Goal: Information Seeking & Learning: Learn about a topic

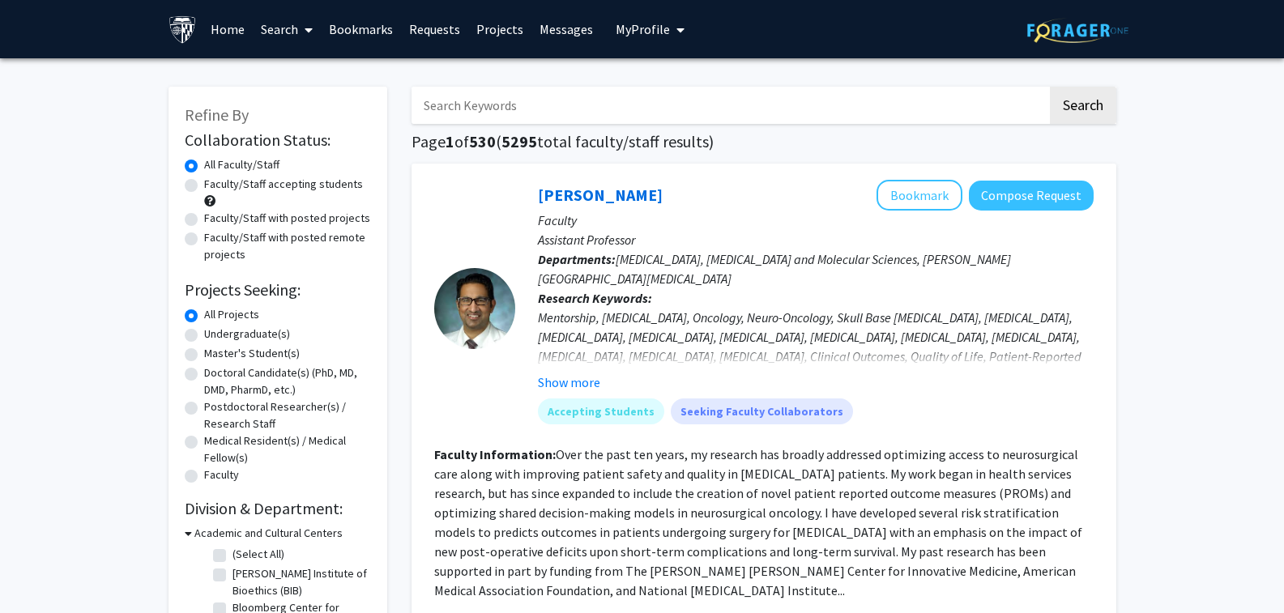
click at [1056, 27] on img at bounding box center [1077, 30] width 101 height 25
click at [177, 30] on img at bounding box center [182, 29] width 28 height 28
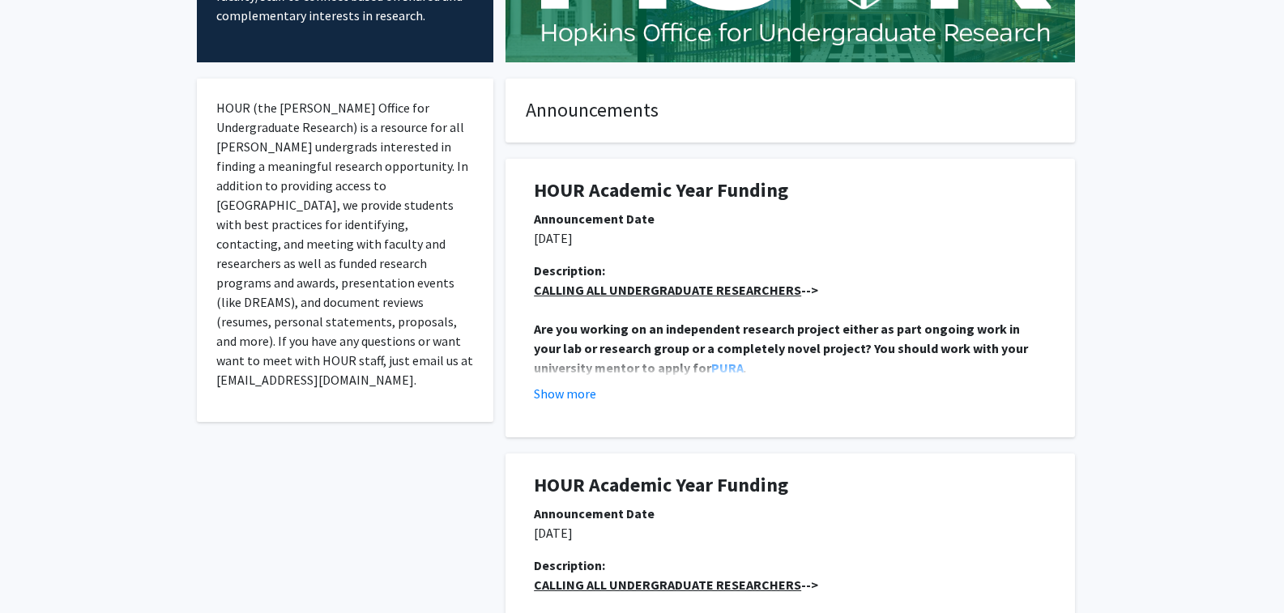
scroll to position [243, 0]
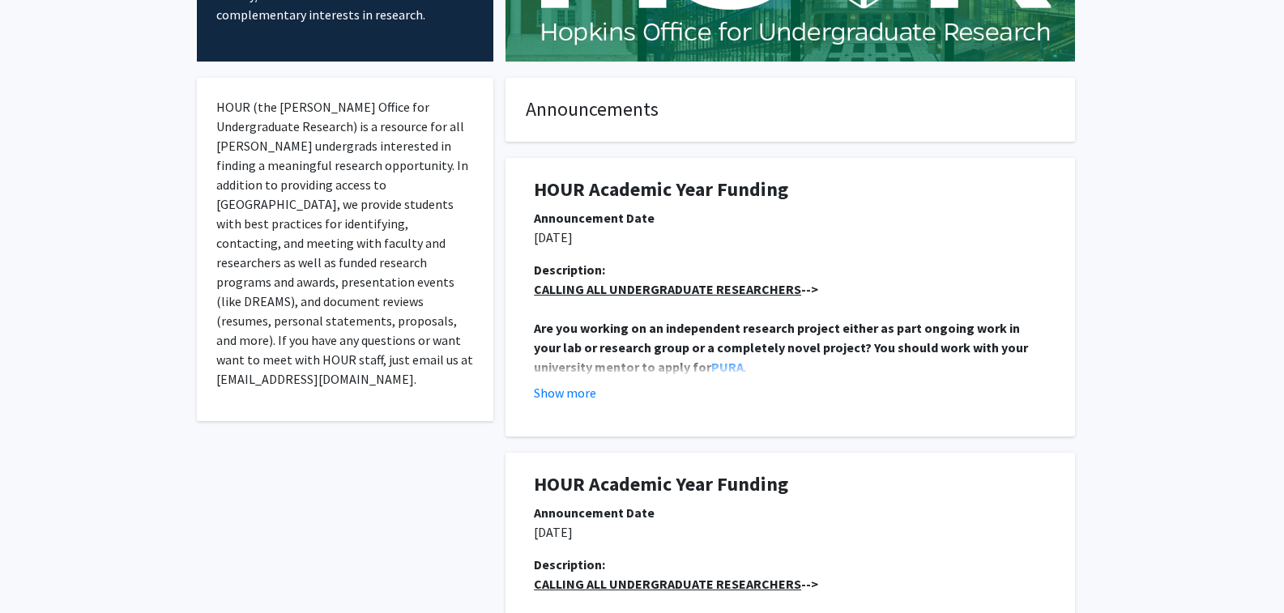
drag, startPoint x: 168, startPoint y: 473, endPoint x: 8, endPoint y: 455, distance: 160.5
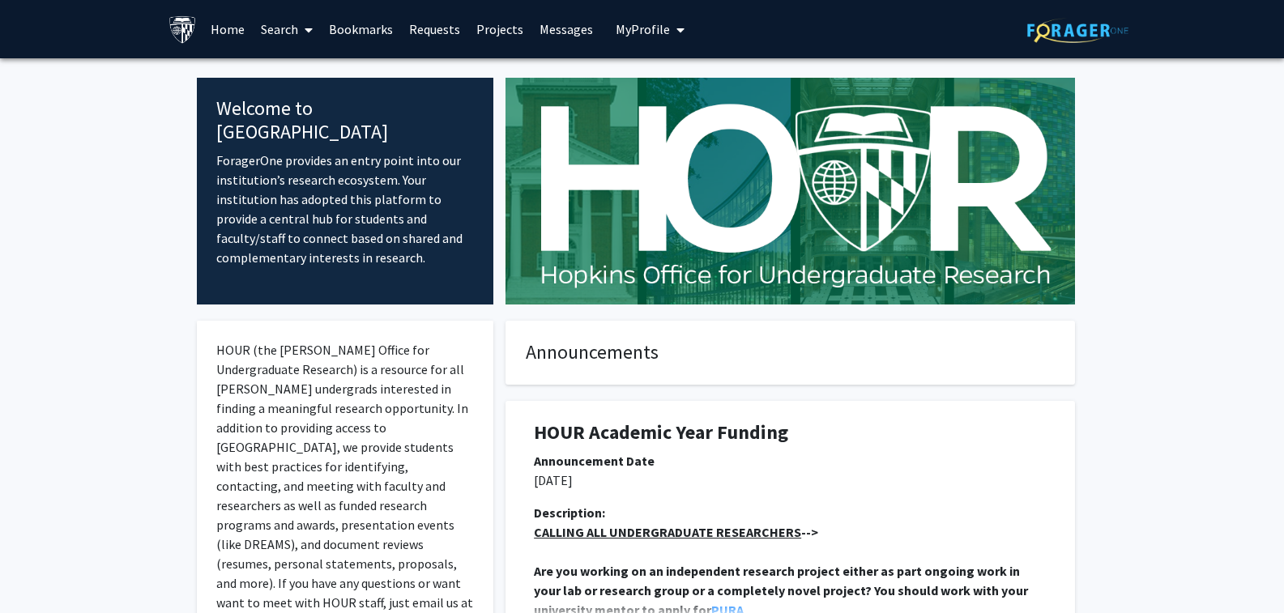
click at [1079, 33] on img at bounding box center [1077, 30] width 101 height 25
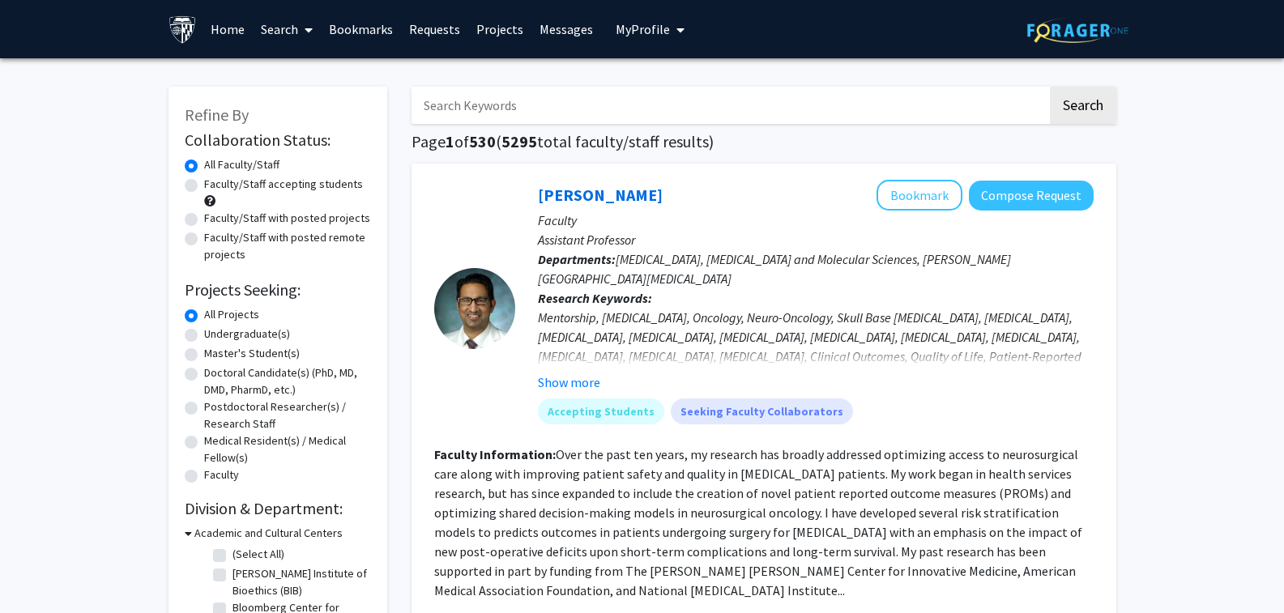
click at [175, 23] on img at bounding box center [182, 29] width 28 height 28
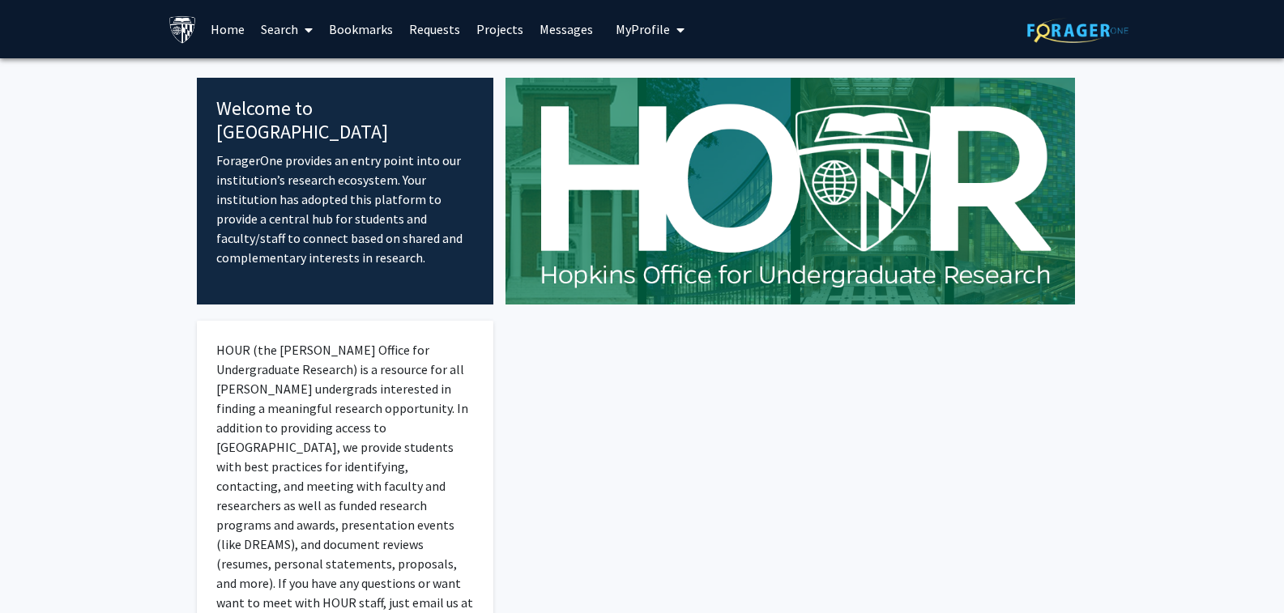
click at [679, 33] on button "My Profile" at bounding box center [650, 29] width 79 height 58
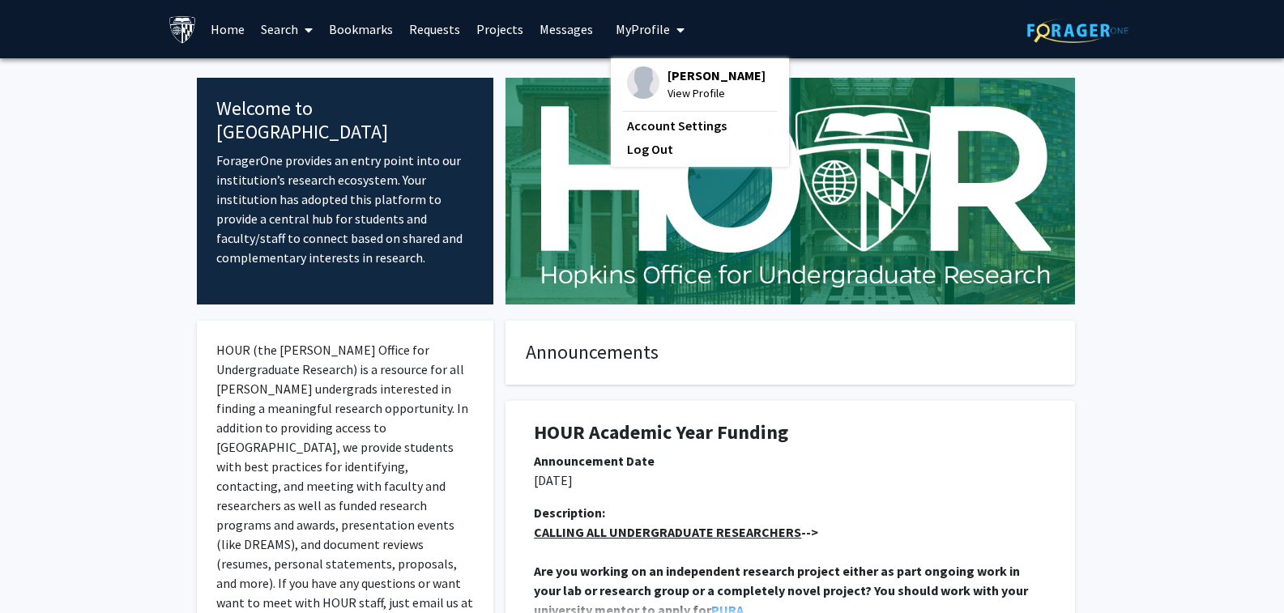
click at [1109, 39] on img at bounding box center [1077, 30] width 101 height 25
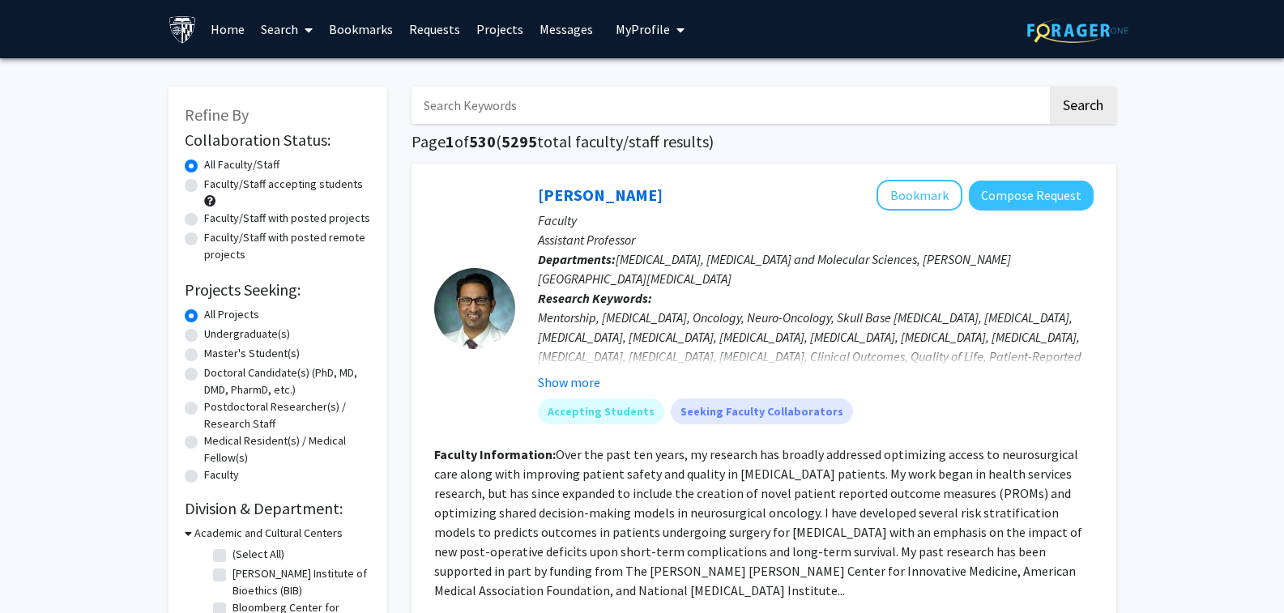
scroll to position [81, 0]
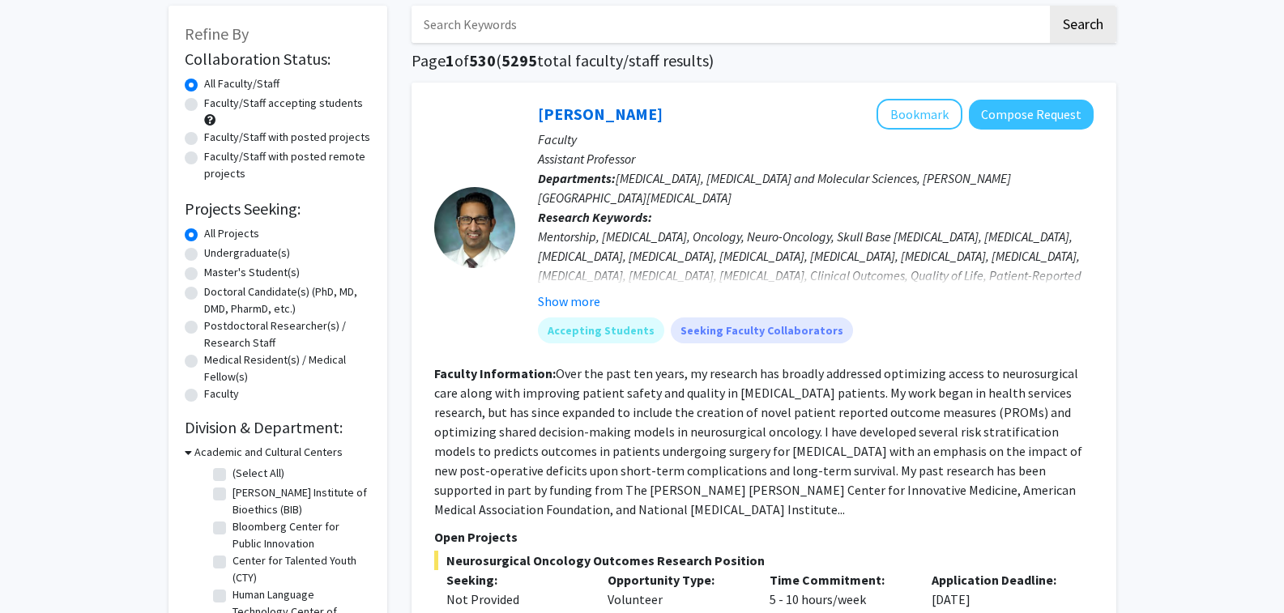
click at [535, 298] on div "[PERSON_NAME] Bookmark Compose Request Faculty Assistant Professor Departments:…" at bounding box center [804, 227] width 578 height 257
click at [551, 299] on button "Show more" at bounding box center [569, 301] width 62 height 19
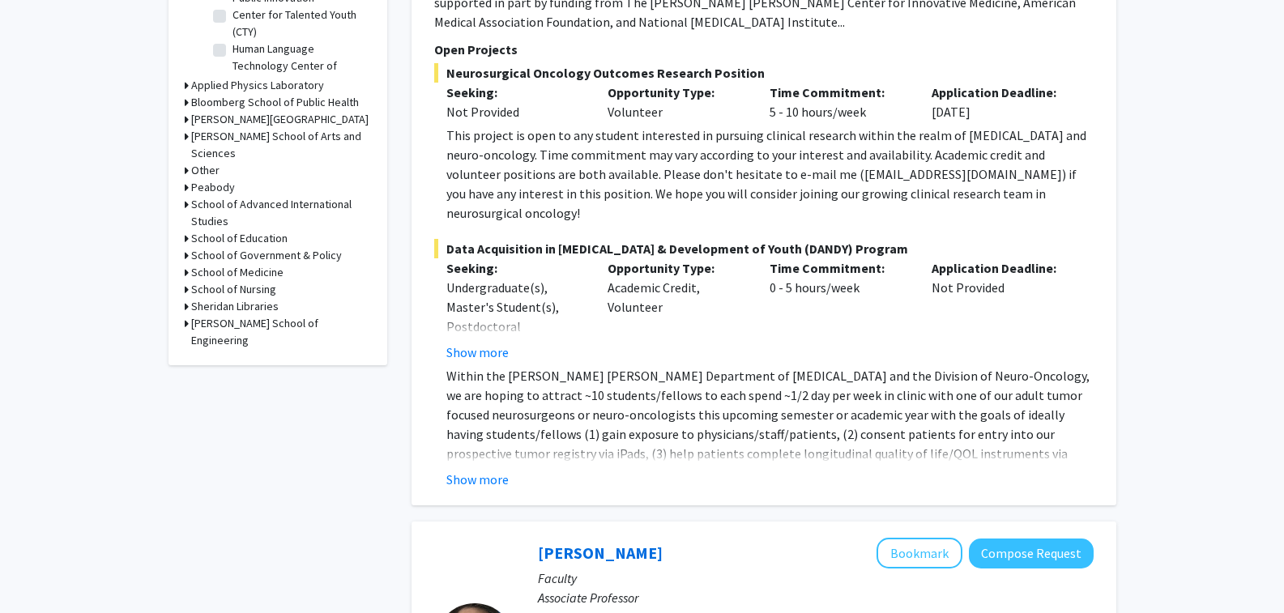
scroll to position [648, 0]
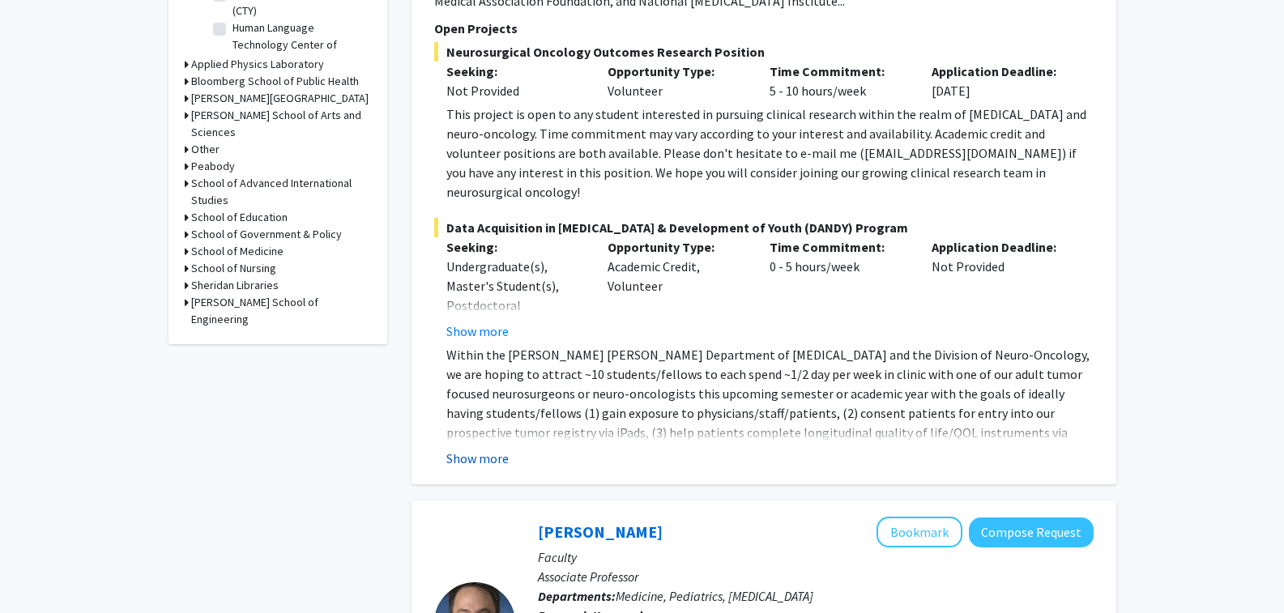
click at [483, 449] on button "Show more" at bounding box center [477, 458] width 62 height 19
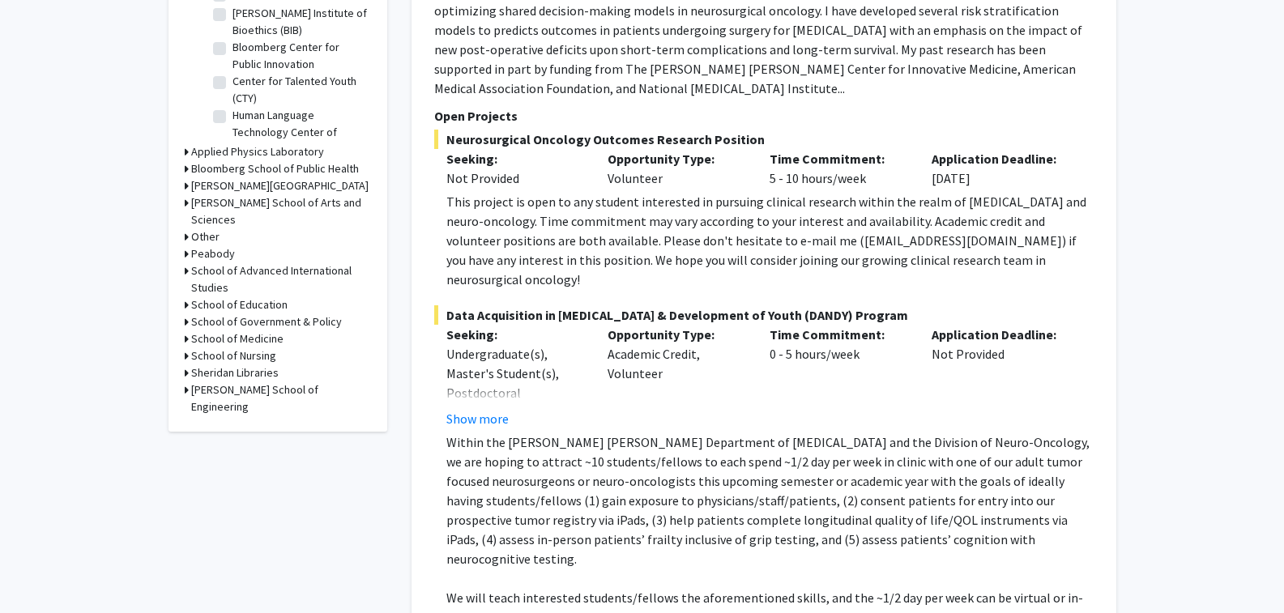
scroll to position [567, 0]
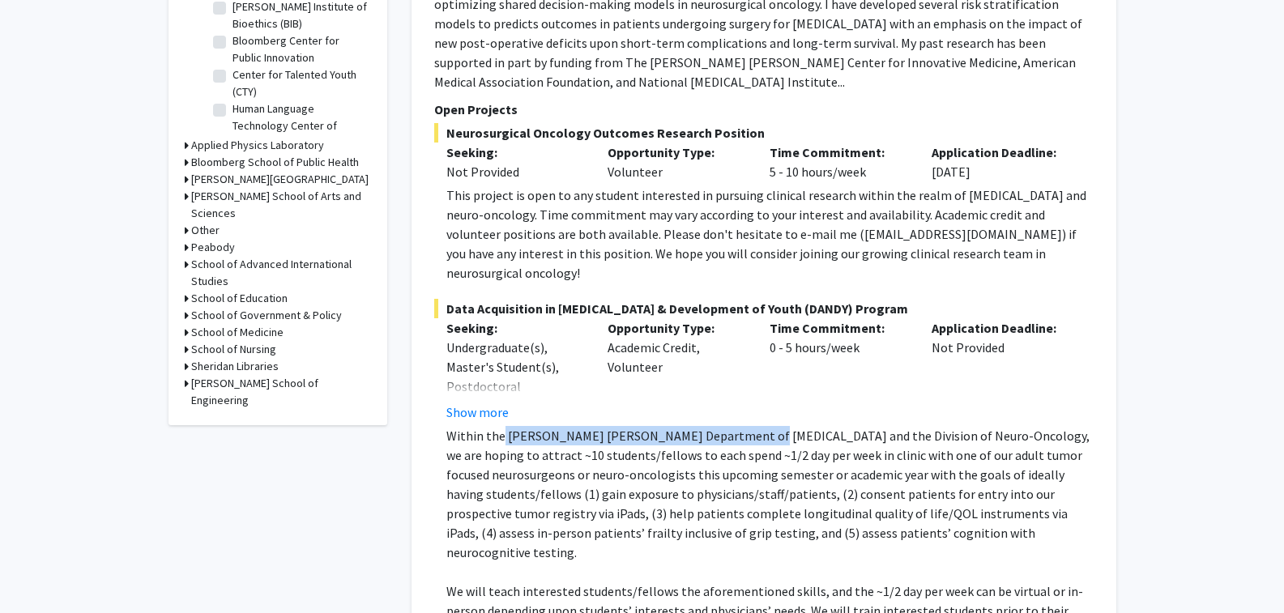
drag, startPoint x: 500, startPoint y: 400, endPoint x: 745, endPoint y: 394, distance: 245.4
click at [745, 426] on p "Within the [PERSON_NAME] [PERSON_NAME] Department of [MEDICAL_DATA] and the Div…" at bounding box center [769, 494] width 647 height 136
drag, startPoint x: 745, startPoint y: 394, endPoint x: 641, endPoint y: 441, distance: 113.8
click at [641, 441] on p "Within the [PERSON_NAME] [PERSON_NAME] Department of [MEDICAL_DATA] and the Div…" at bounding box center [769, 494] width 647 height 136
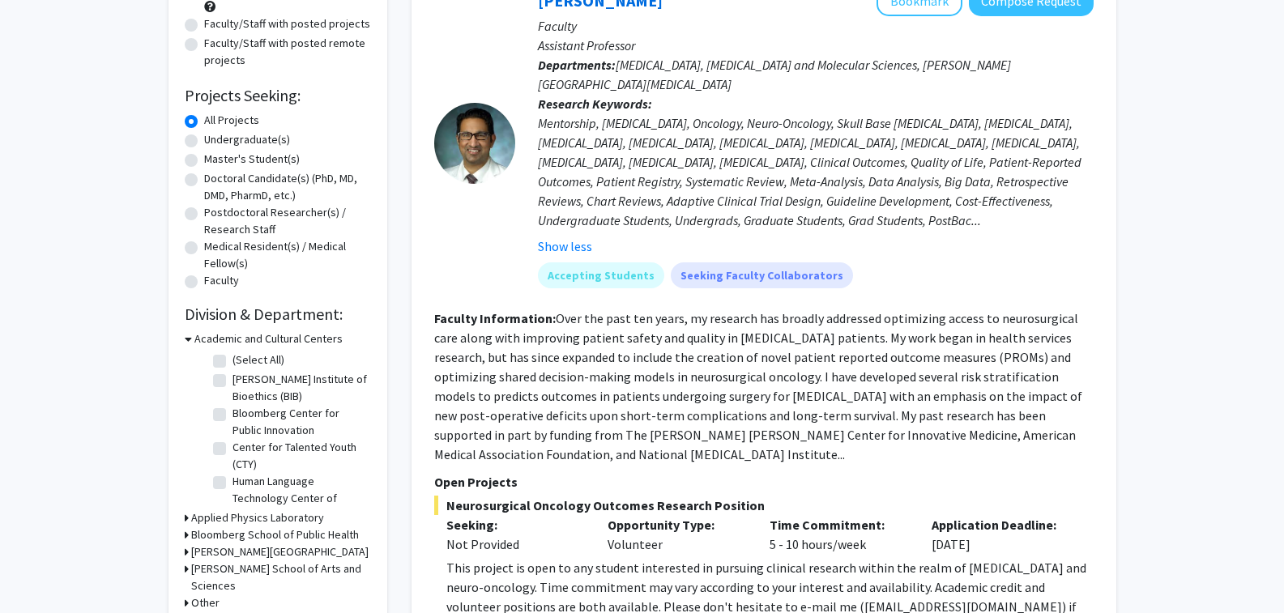
scroll to position [162, 0]
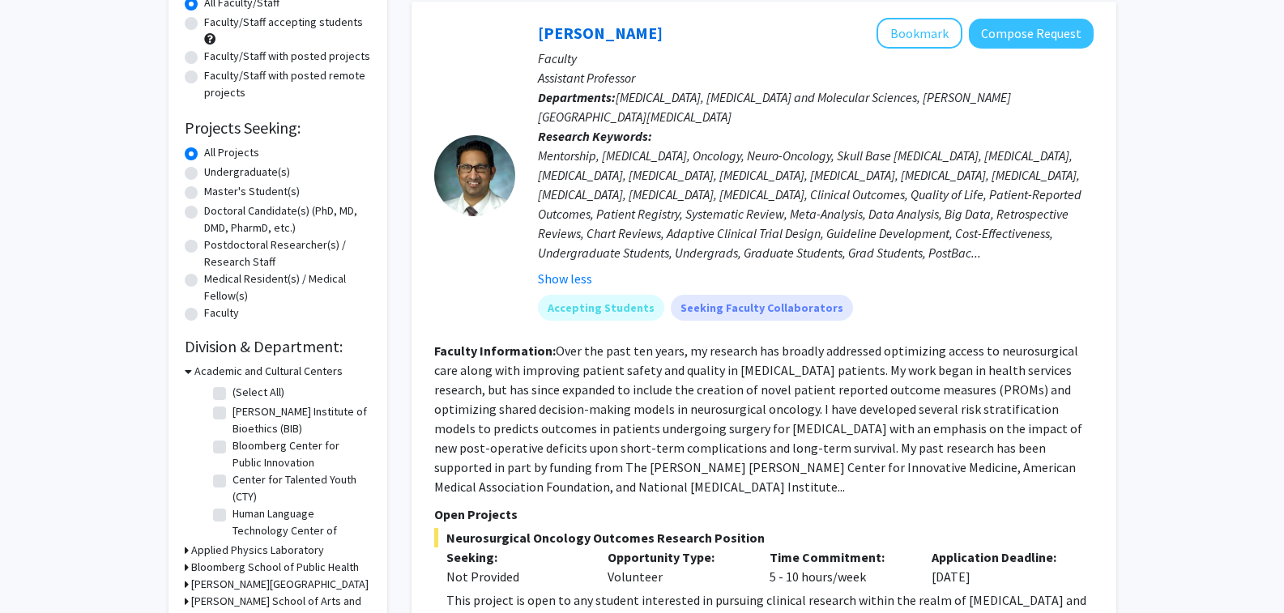
drag, startPoint x: 730, startPoint y: 431, endPoint x: 1173, endPoint y: 523, distance: 451.7
drag, startPoint x: 1173, startPoint y: 523, endPoint x: 1058, endPoint y: 546, distance: 116.4
click at [1058, 547] on p "Application Deadline:" at bounding box center [1000, 556] width 138 height 19
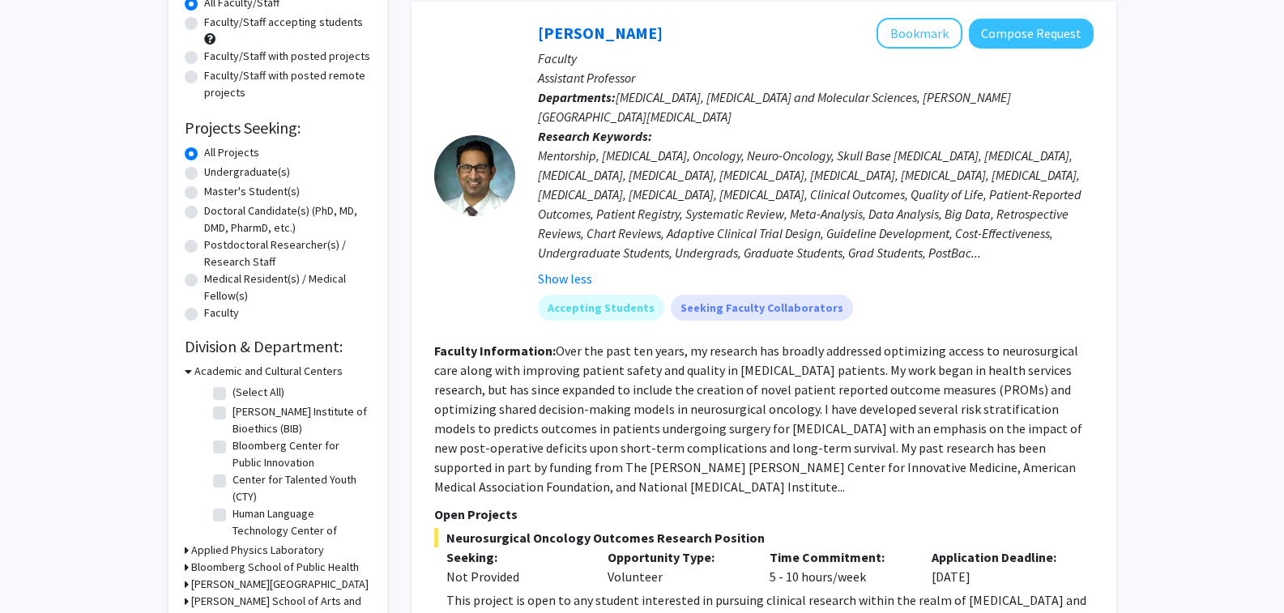
click at [1058, 547] on p "Application Deadline:" at bounding box center [1000, 556] width 138 height 19
drag, startPoint x: 733, startPoint y: 574, endPoint x: 723, endPoint y: 569, distance: 10.9
click at [723, 569] on div "Neurosurgical Oncology Outcomes Research Position Seeking: Not Provided Opportu…" at bounding box center [763, 608] width 659 height 160
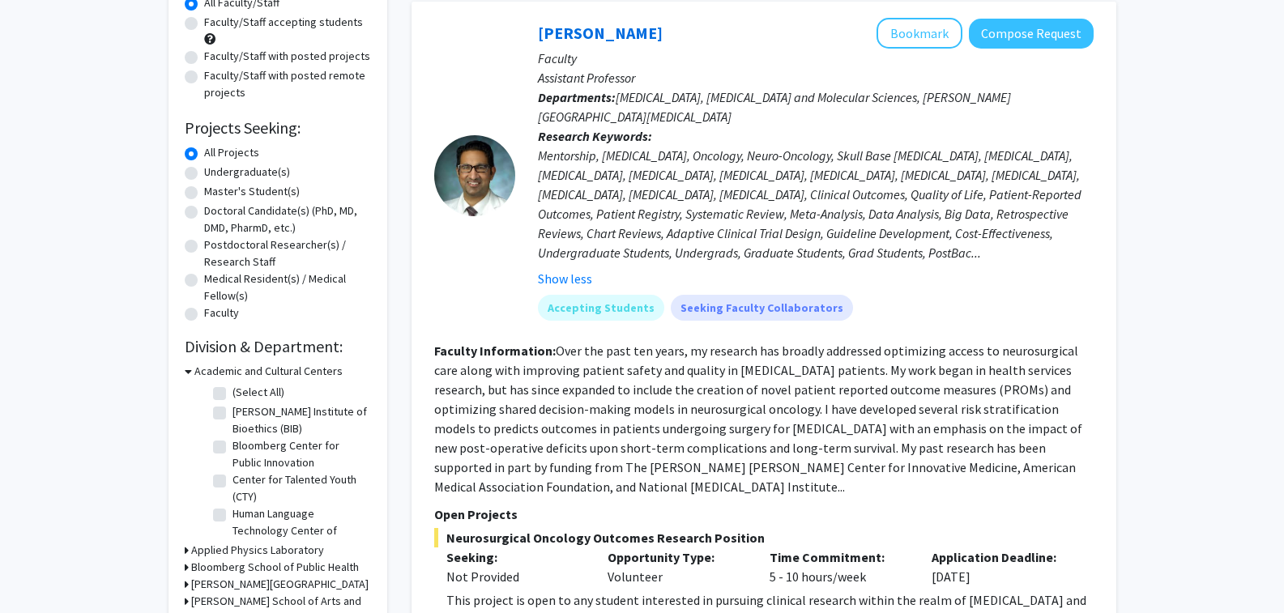
click at [723, 569] on div "Neurosurgical Oncology Outcomes Research Position Seeking: Not Provided Opportu…" at bounding box center [763, 608] width 659 height 160
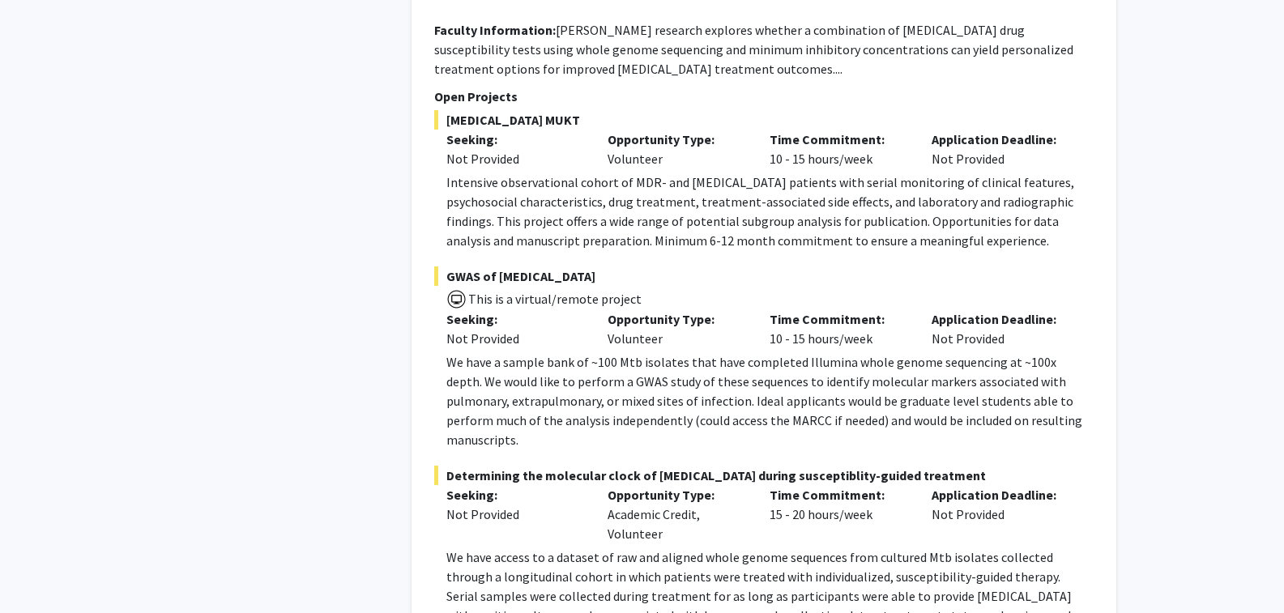
scroll to position [1701, 0]
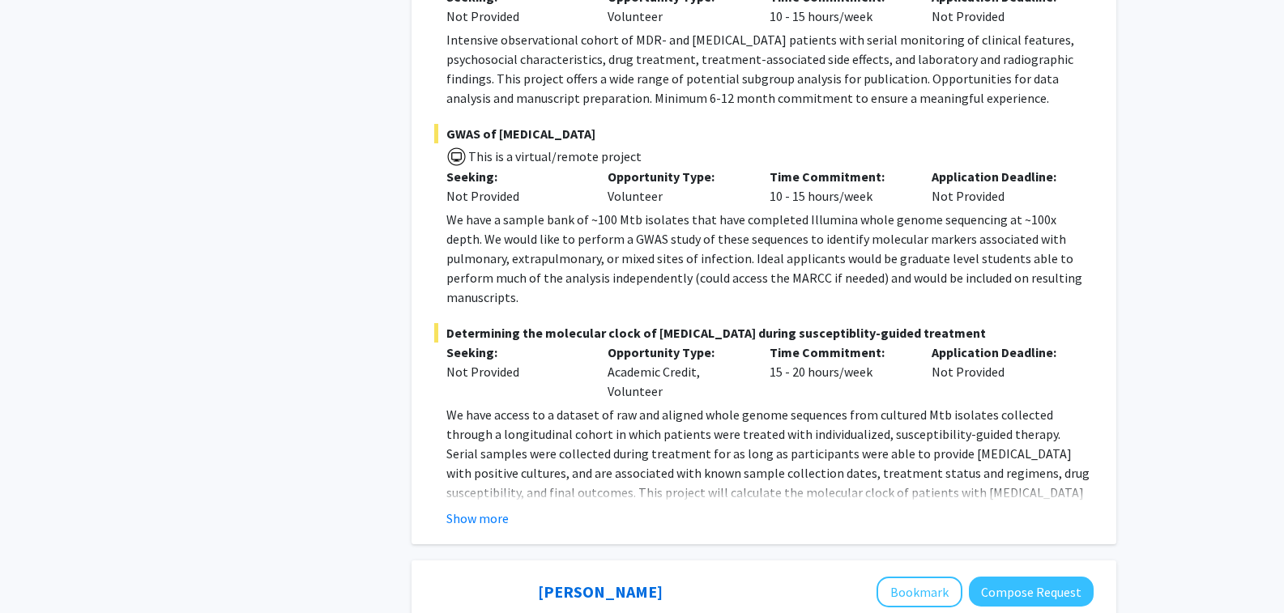
click at [471, 457] on div "[PERSON_NAME] Bookmark Compose Request Faculty Associate Professor Departments:…" at bounding box center [763, 93] width 705 height 902
click at [474, 509] on button "Show more" at bounding box center [477, 518] width 62 height 19
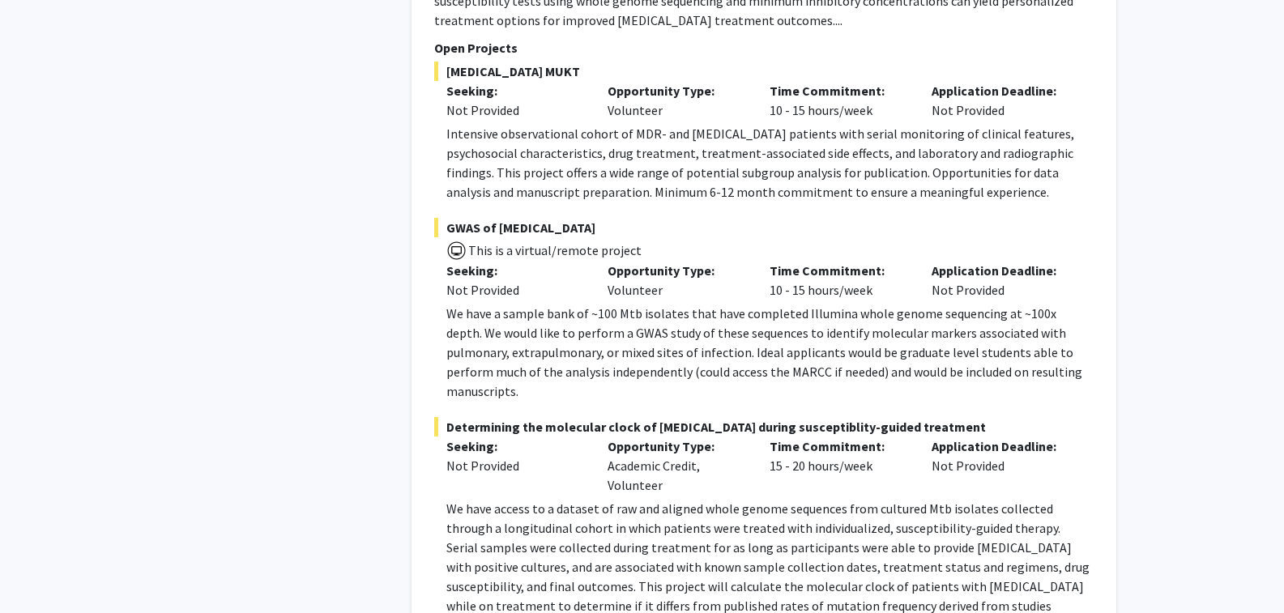
scroll to position [1620, 0]
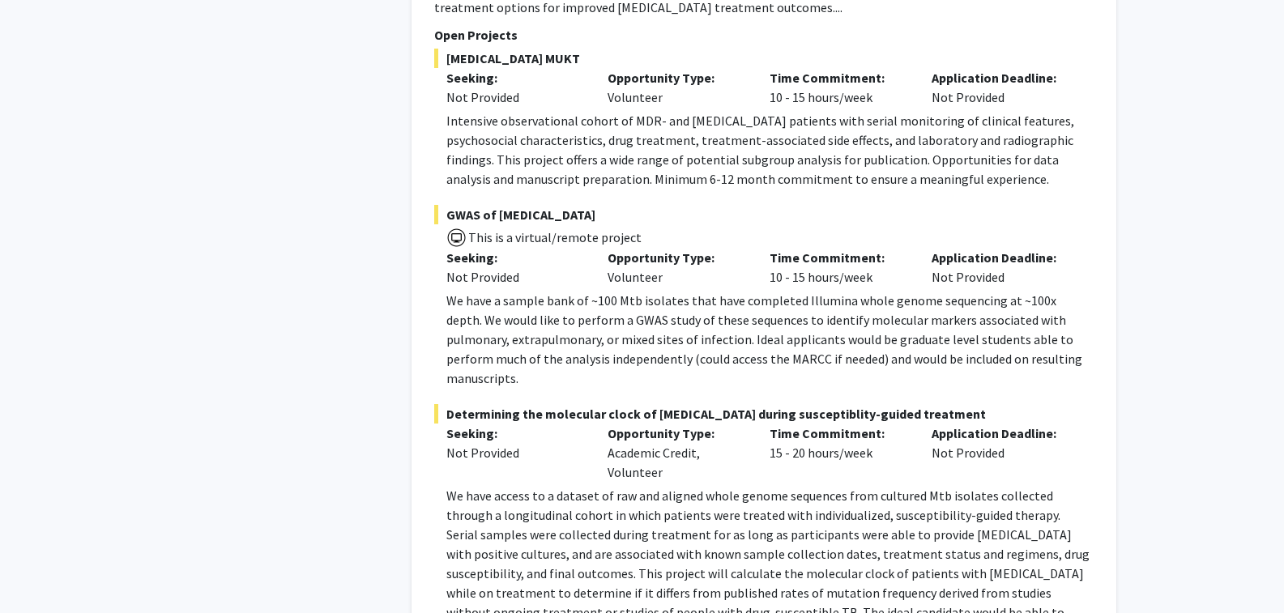
drag, startPoint x: 509, startPoint y: 555, endPoint x: 960, endPoint y: 556, distance: 451.1
click at [960, 556] on p "We have access to a dataset of raw and aligned whole genome sequences from cult…" at bounding box center [769, 573] width 647 height 175
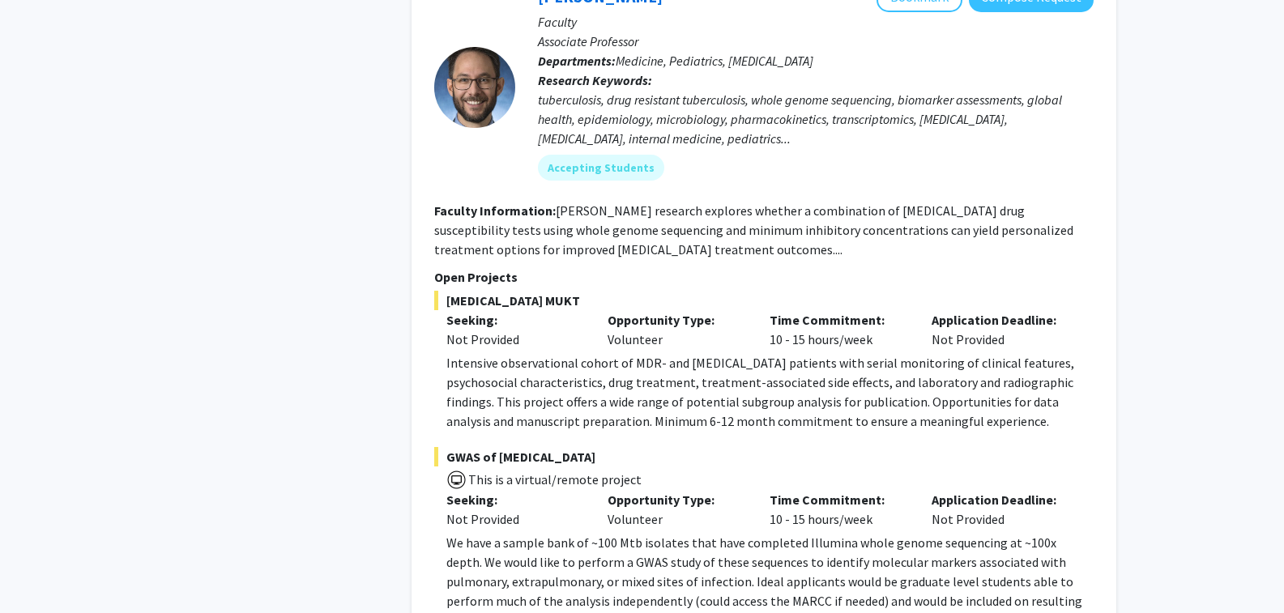
scroll to position [1377, 0]
drag, startPoint x: 170, startPoint y: 388, endPoint x: 227, endPoint y: 440, distance: 76.8
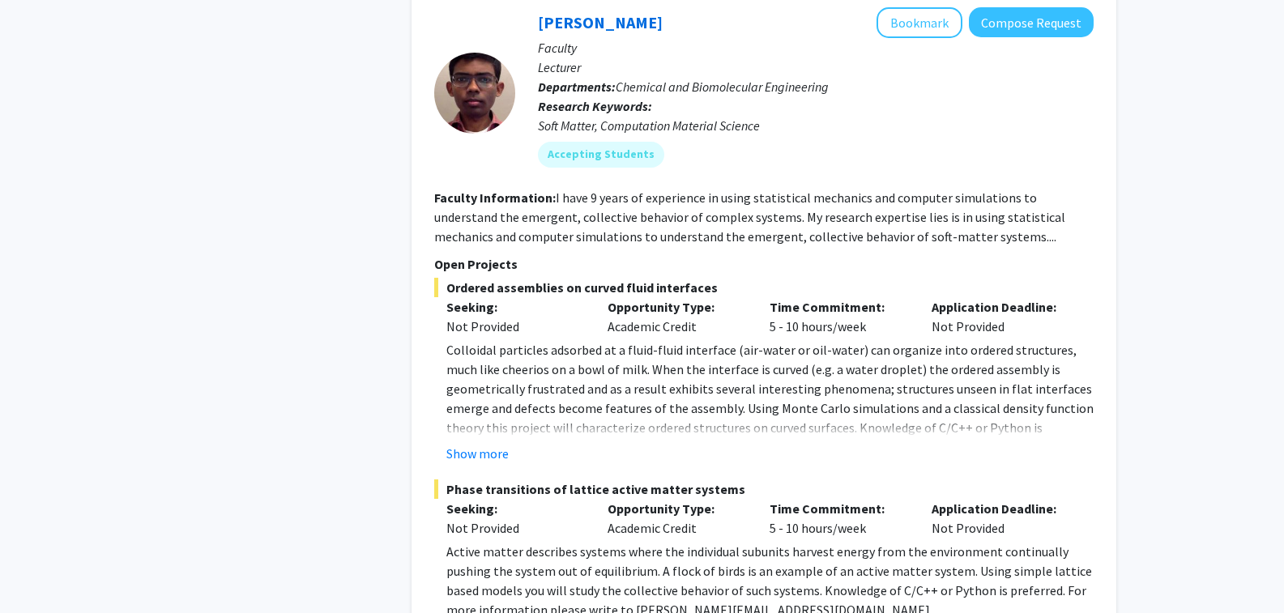
scroll to position [2348, 0]
drag, startPoint x: 496, startPoint y: 190, endPoint x: 641, endPoint y: 313, distance: 190.2
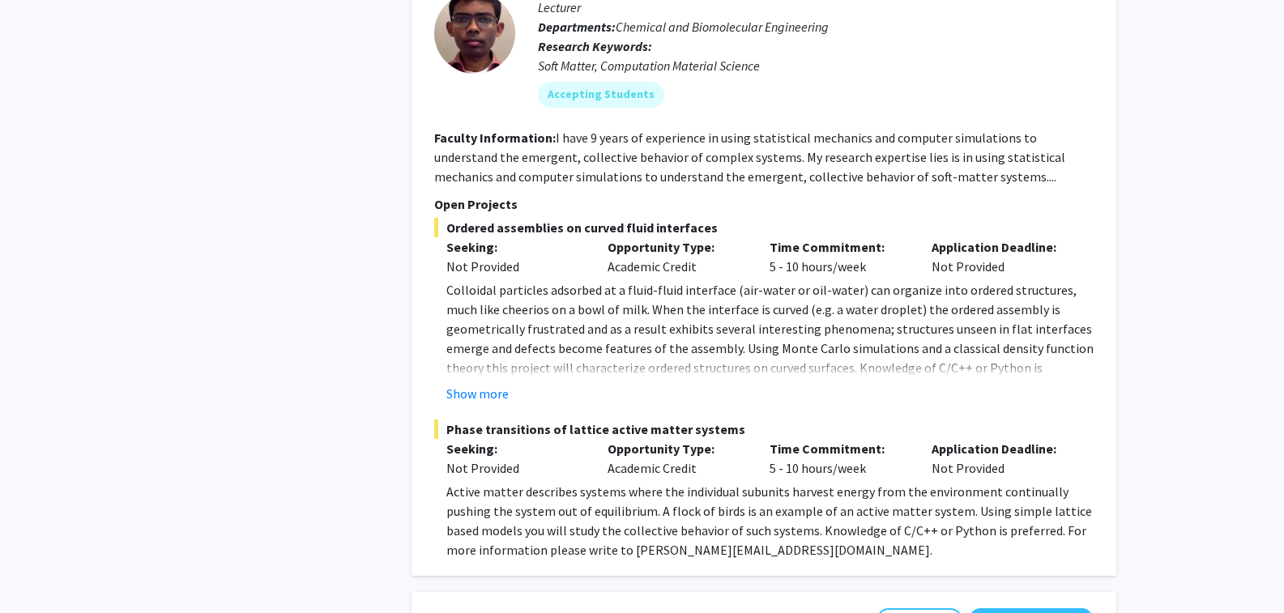
scroll to position [2510, 0]
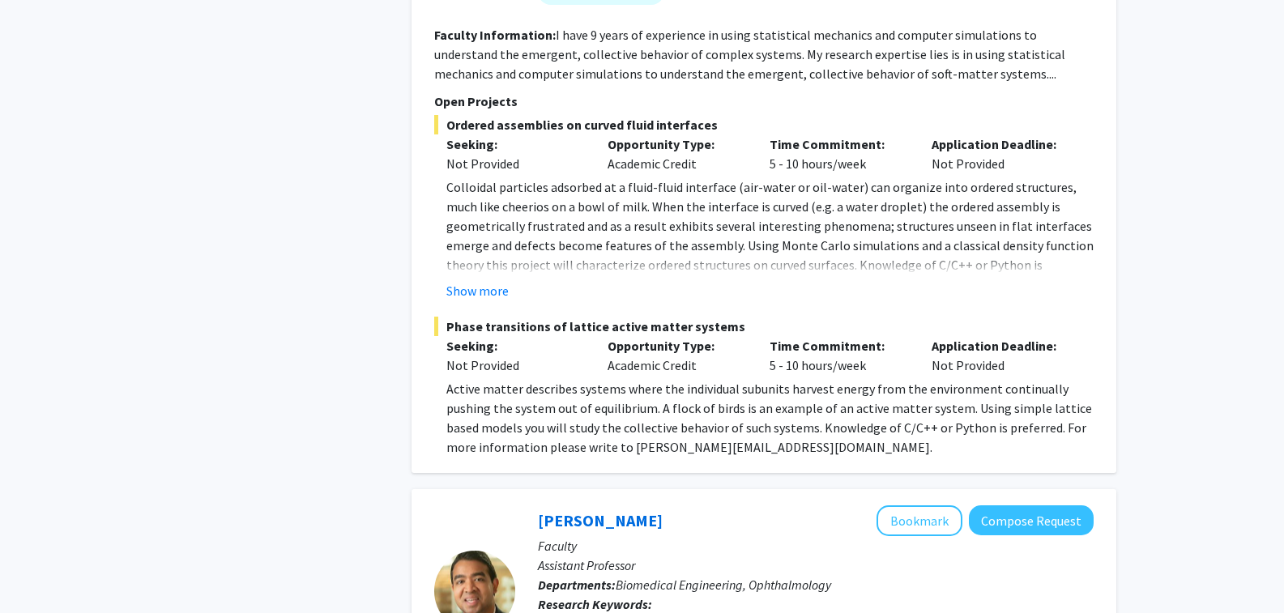
click at [484, 213] on fg-project-list "Ordered assemblies on curved fluid interfaces Seeking: Not Provided Opportunity…" at bounding box center [763, 286] width 659 height 342
click at [462, 281] on button "Show more" at bounding box center [477, 290] width 62 height 19
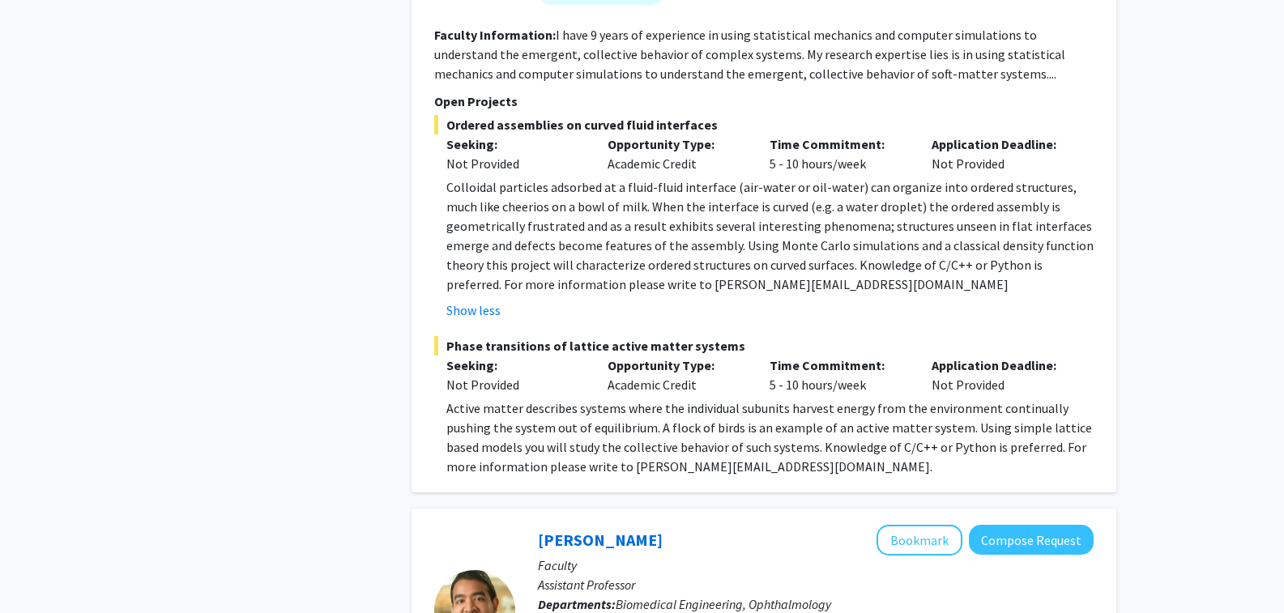
drag, startPoint x: 461, startPoint y: 329, endPoint x: 450, endPoint y: 326, distance: 10.8
drag, startPoint x: 450, startPoint y: 326, endPoint x: 425, endPoint y: 420, distance: 97.2
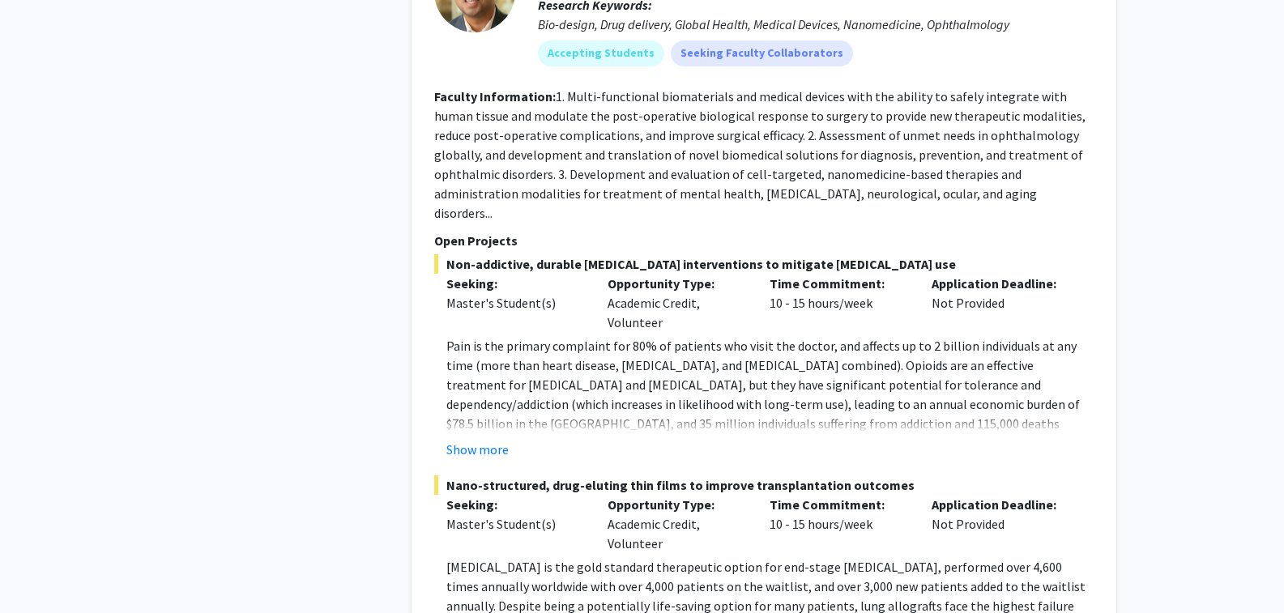
scroll to position [3158, 0]
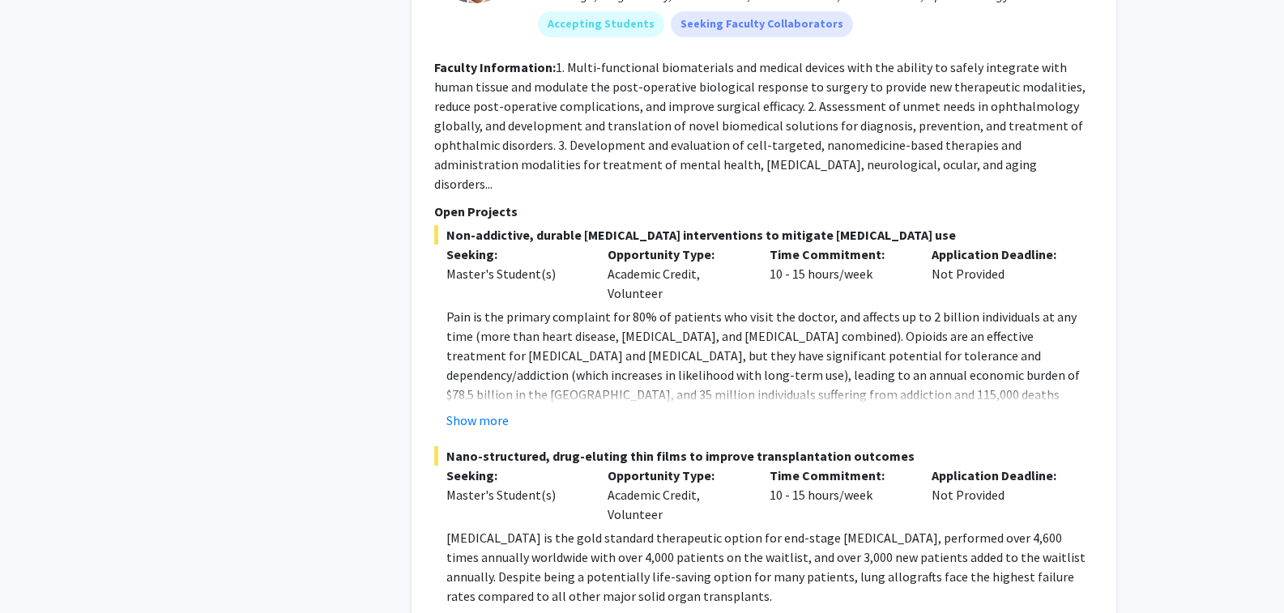
click at [491, 411] on button "Show more" at bounding box center [477, 420] width 62 height 19
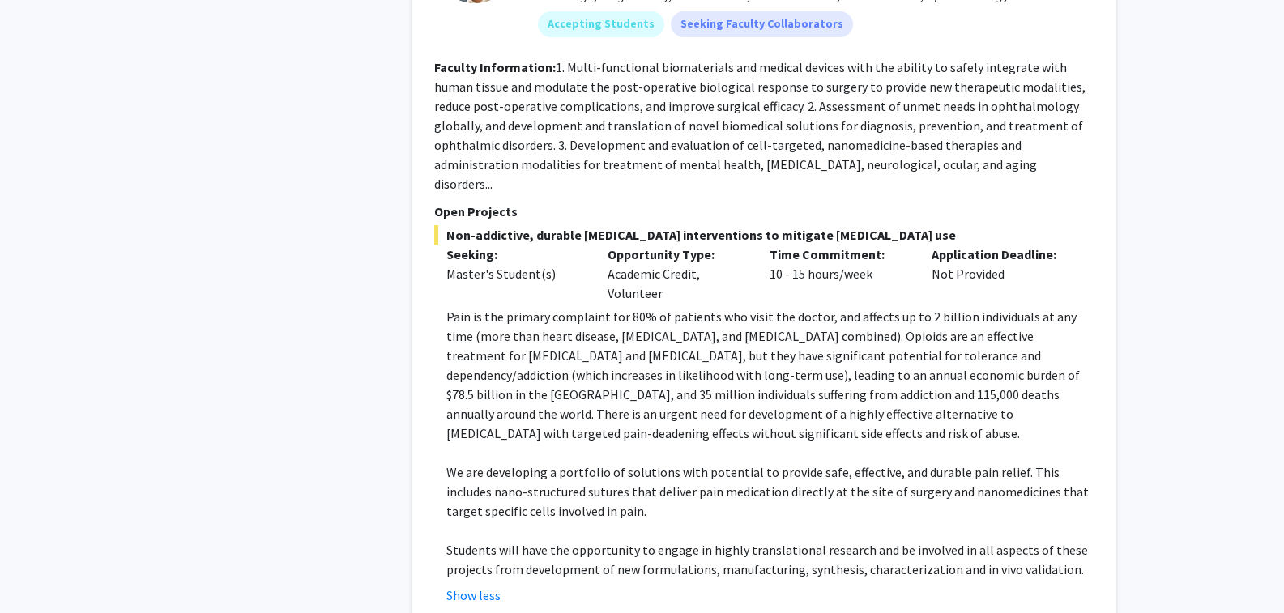
scroll to position [3401, 0]
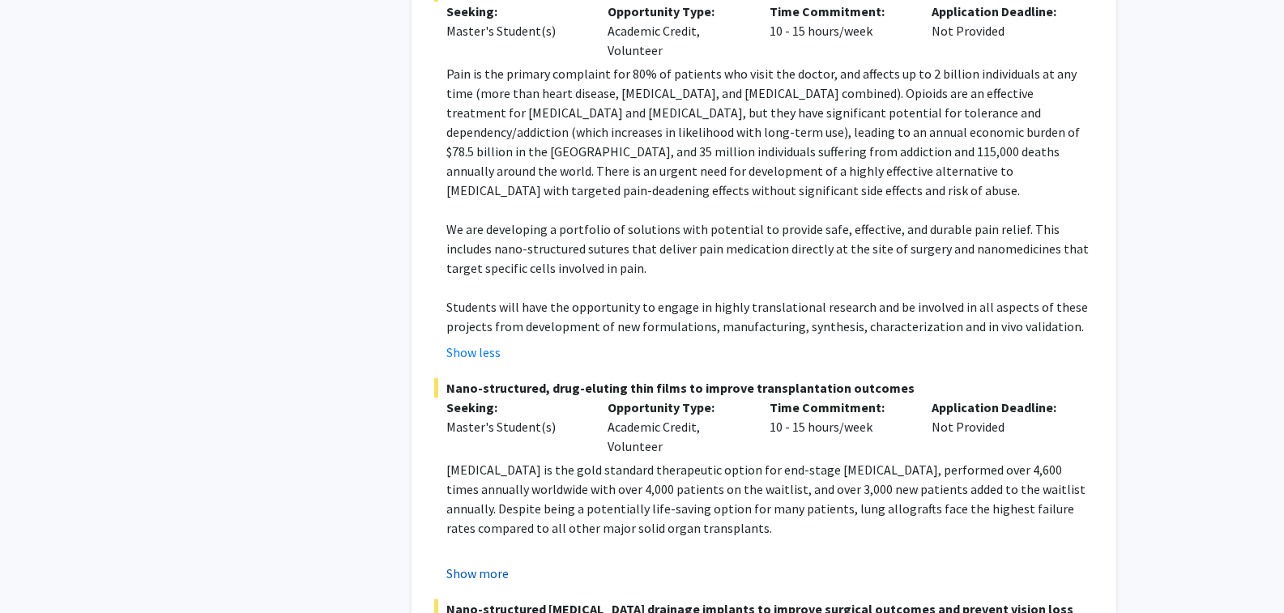
click at [492, 564] on button "Show more" at bounding box center [477, 573] width 62 height 19
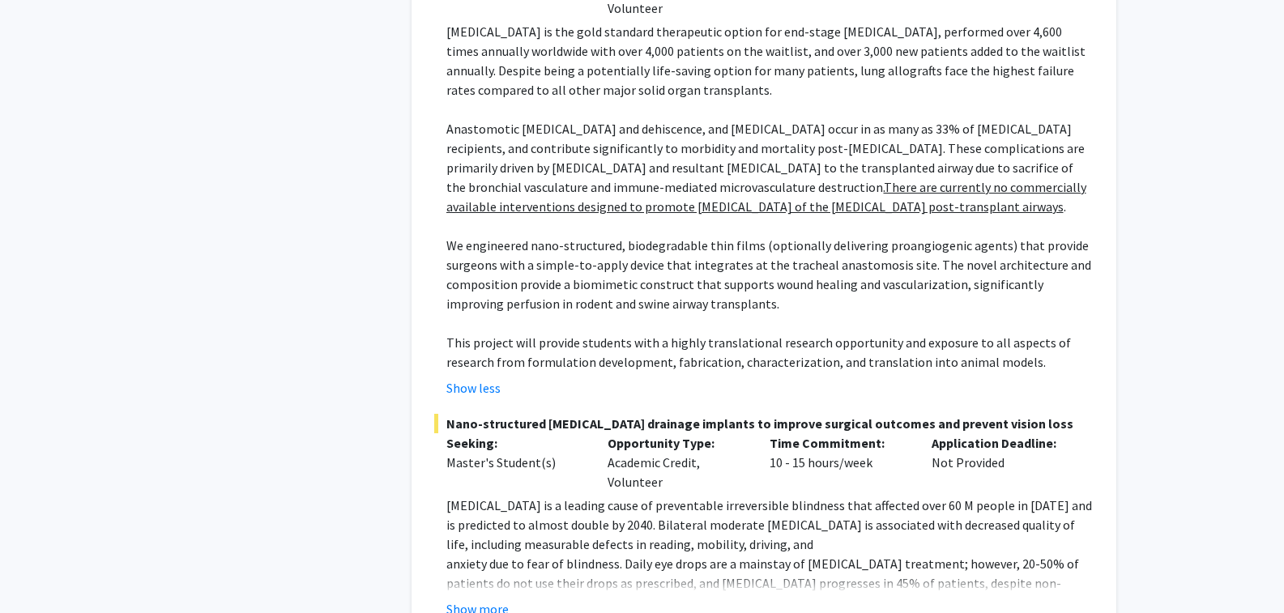
scroll to position [3887, 0]
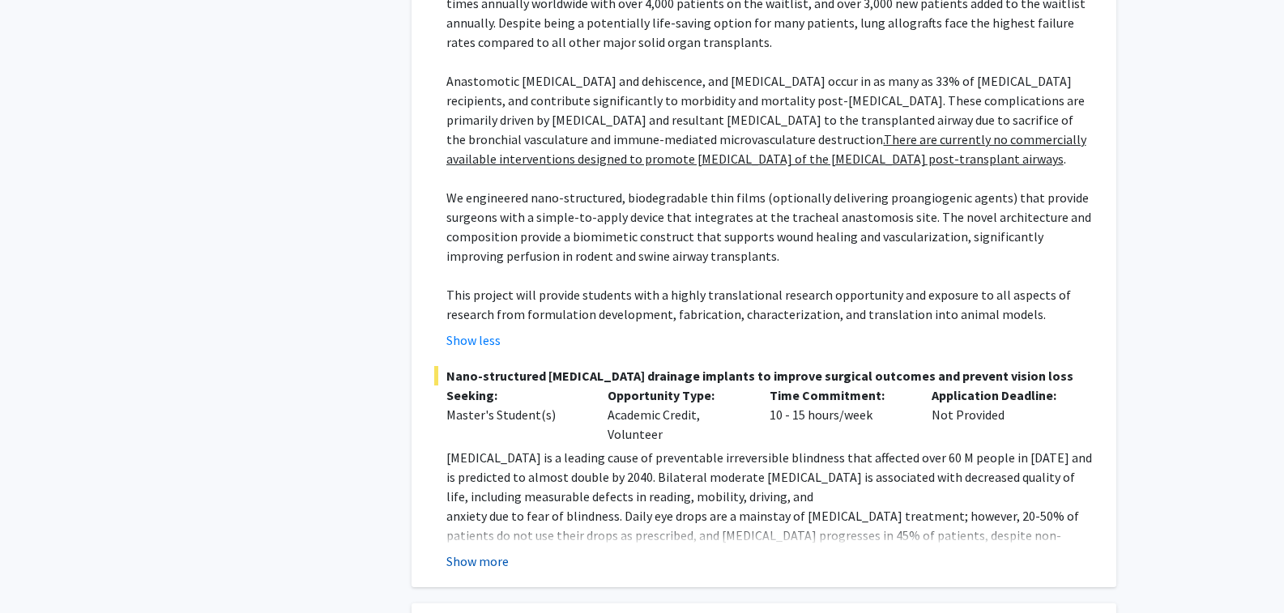
click at [490, 551] on button "Show more" at bounding box center [477, 560] width 62 height 19
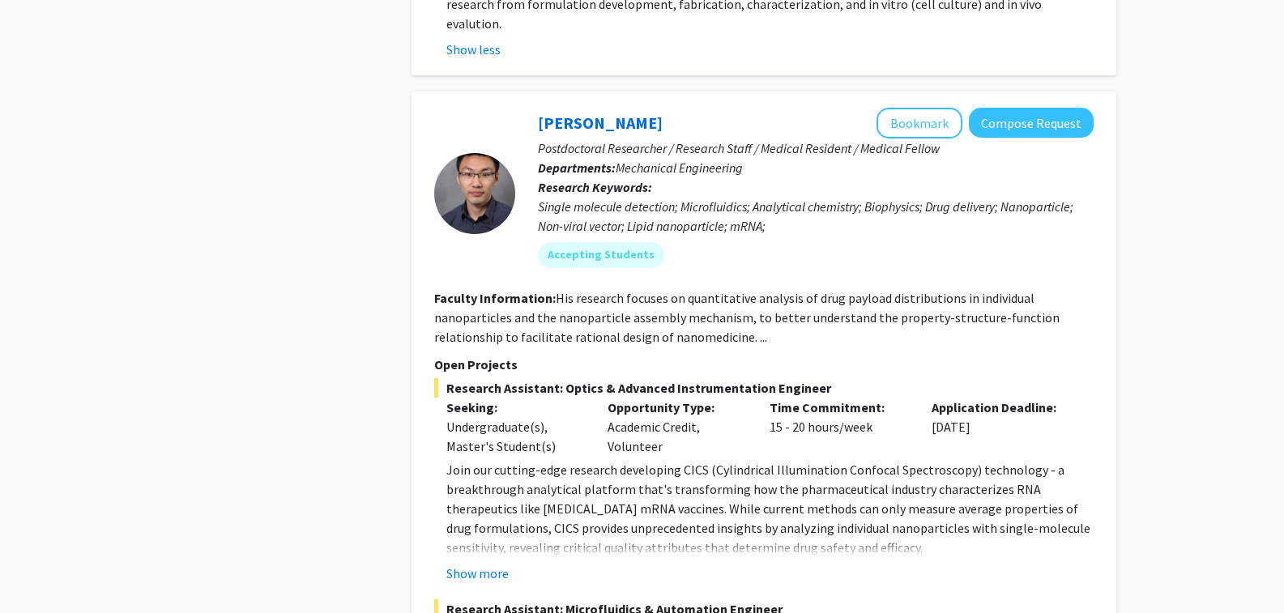
scroll to position [4778, 0]
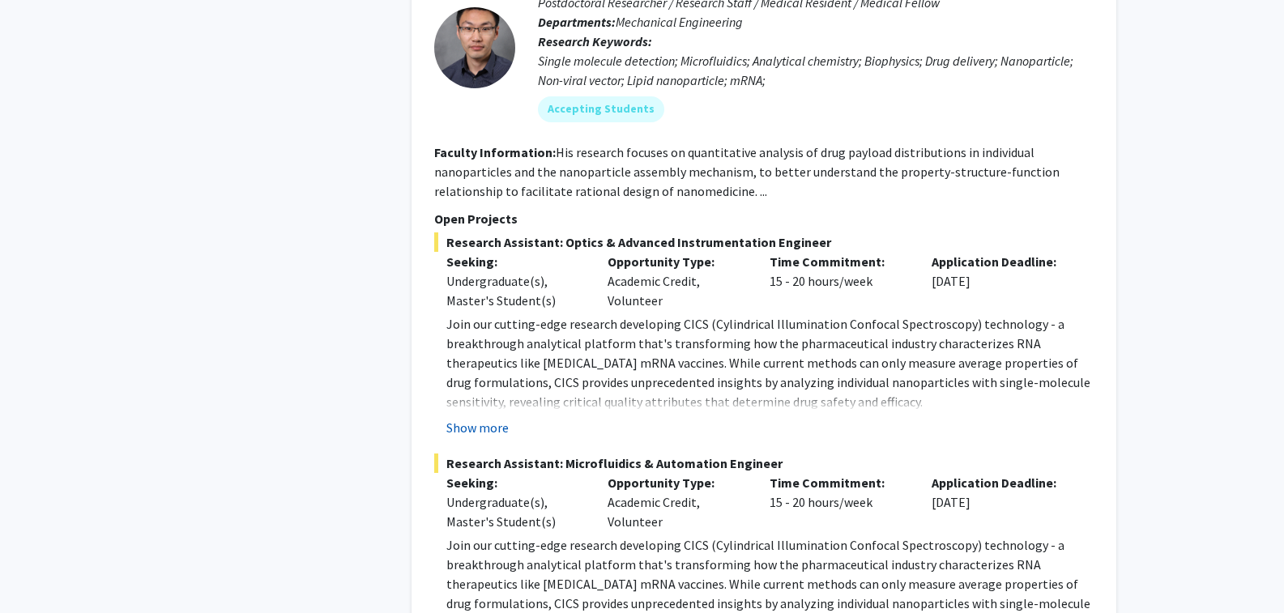
click at [482, 418] on button "Show more" at bounding box center [477, 427] width 62 height 19
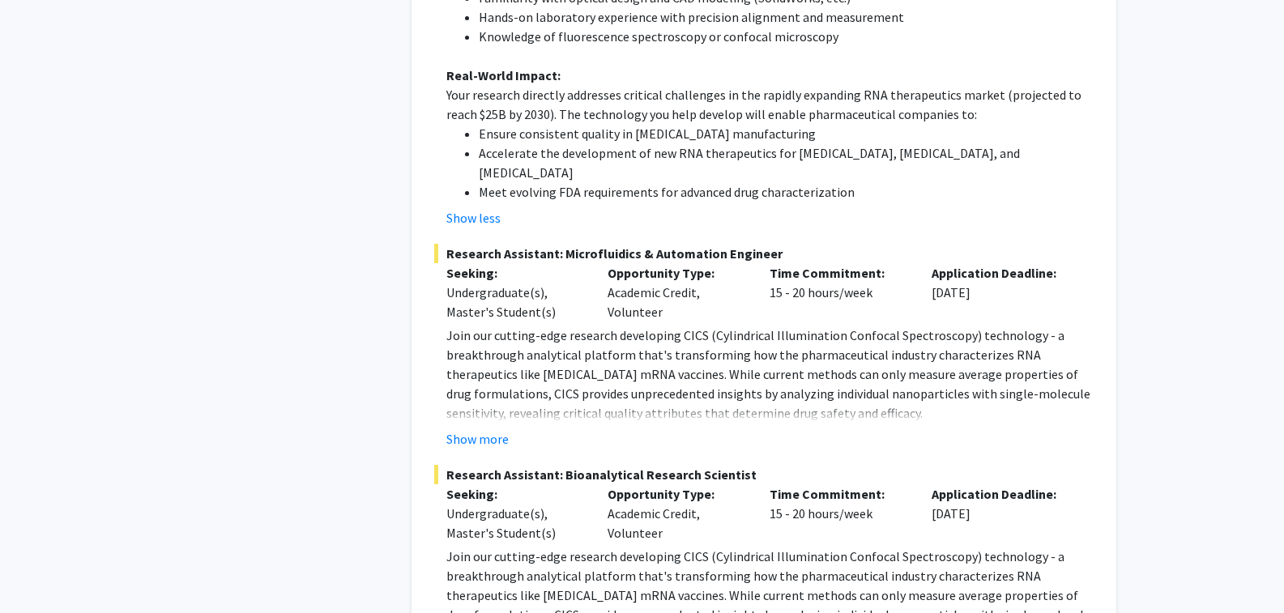
scroll to position [5912, 0]
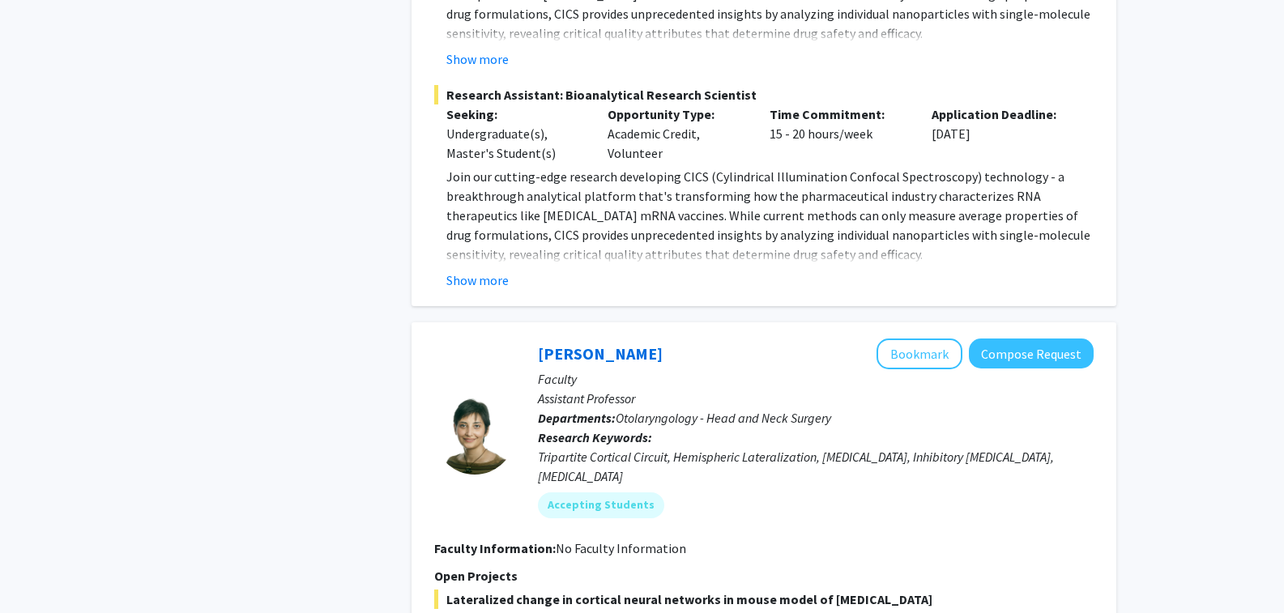
click at [458, 270] on button "Show more" at bounding box center [477, 279] width 62 height 19
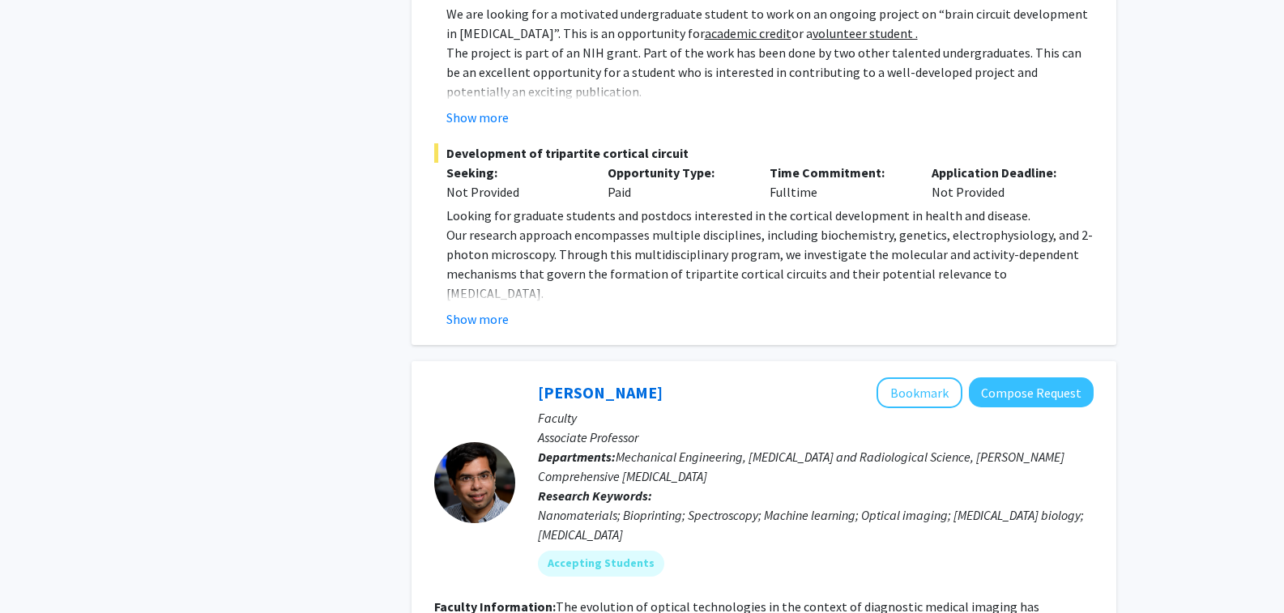
scroll to position [7045, 0]
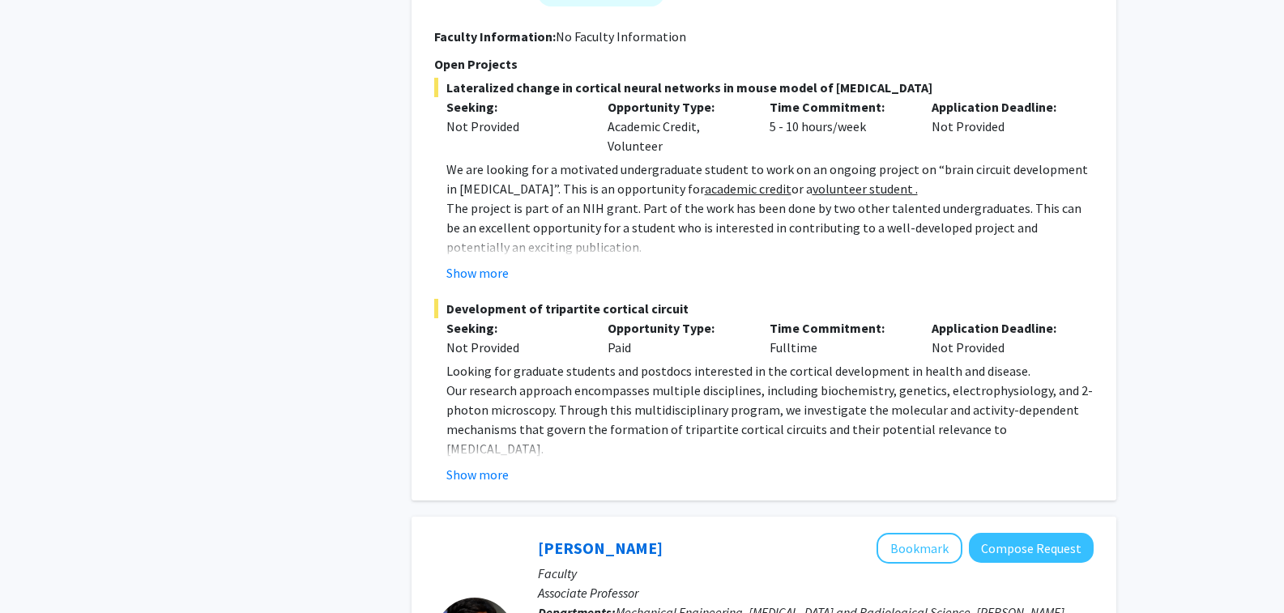
click at [479, 465] on button "Show more" at bounding box center [477, 474] width 62 height 19
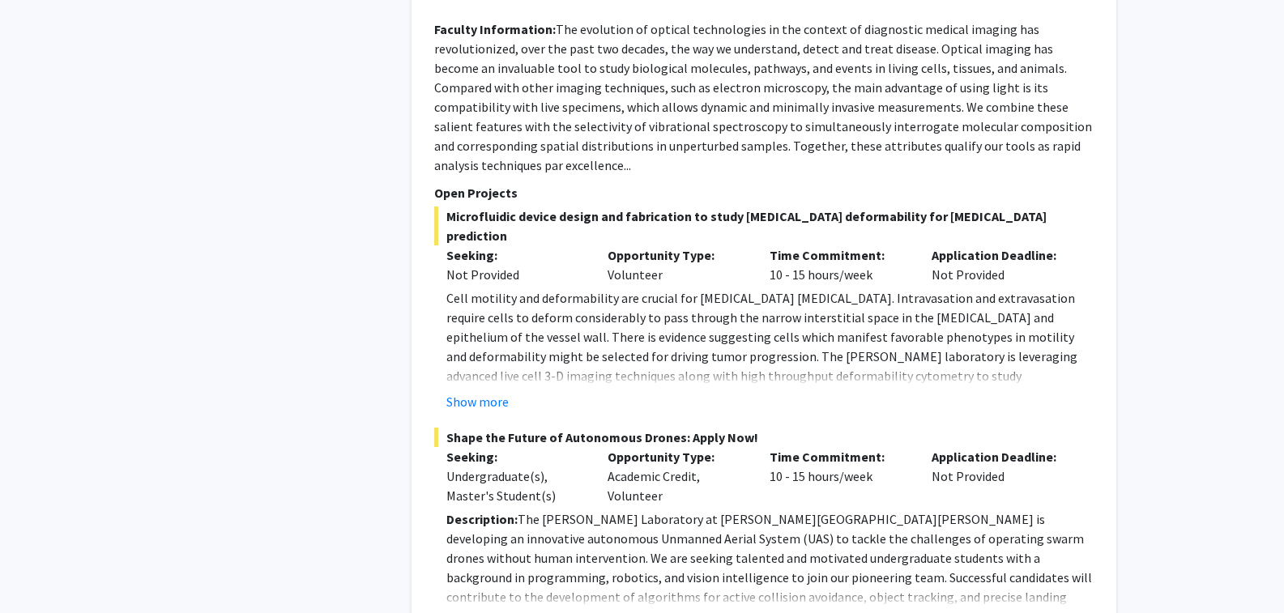
scroll to position [8017, 0]
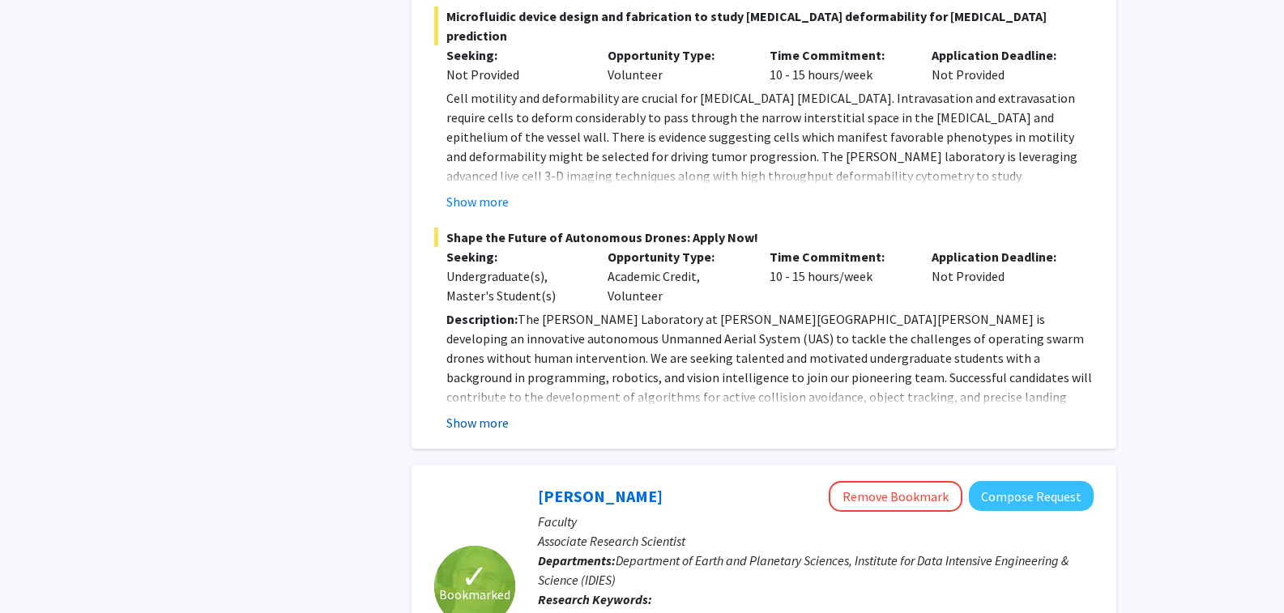
click at [486, 413] on button "Show more" at bounding box center [477, 422] width 62 height 19
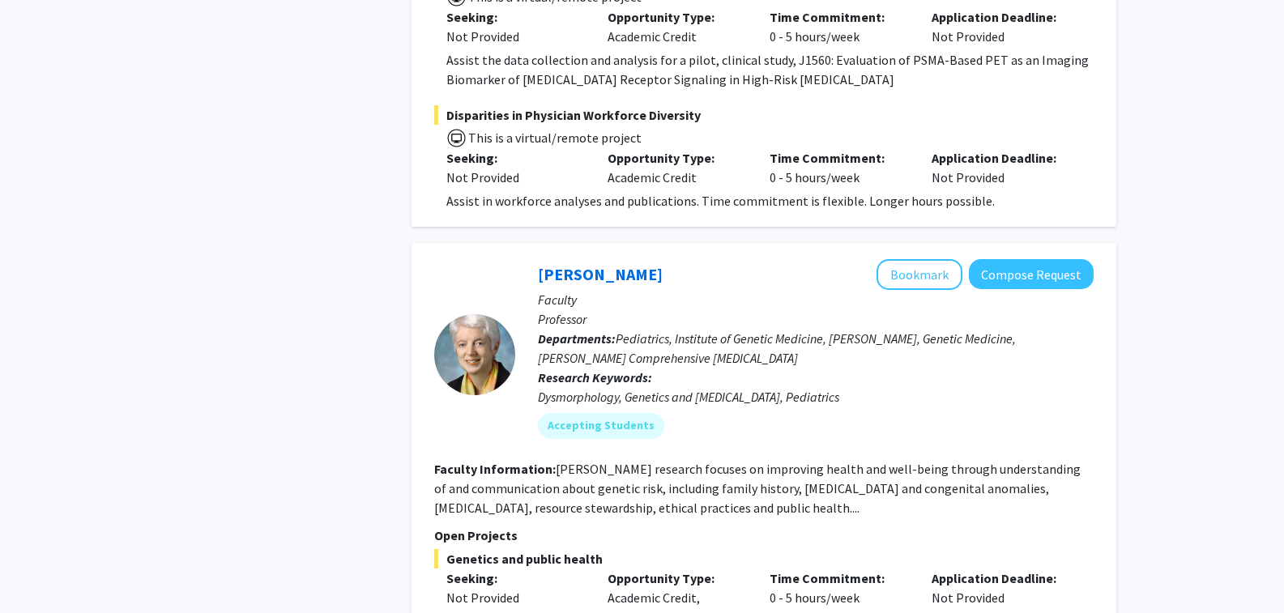
scroll to position [10359, 0]
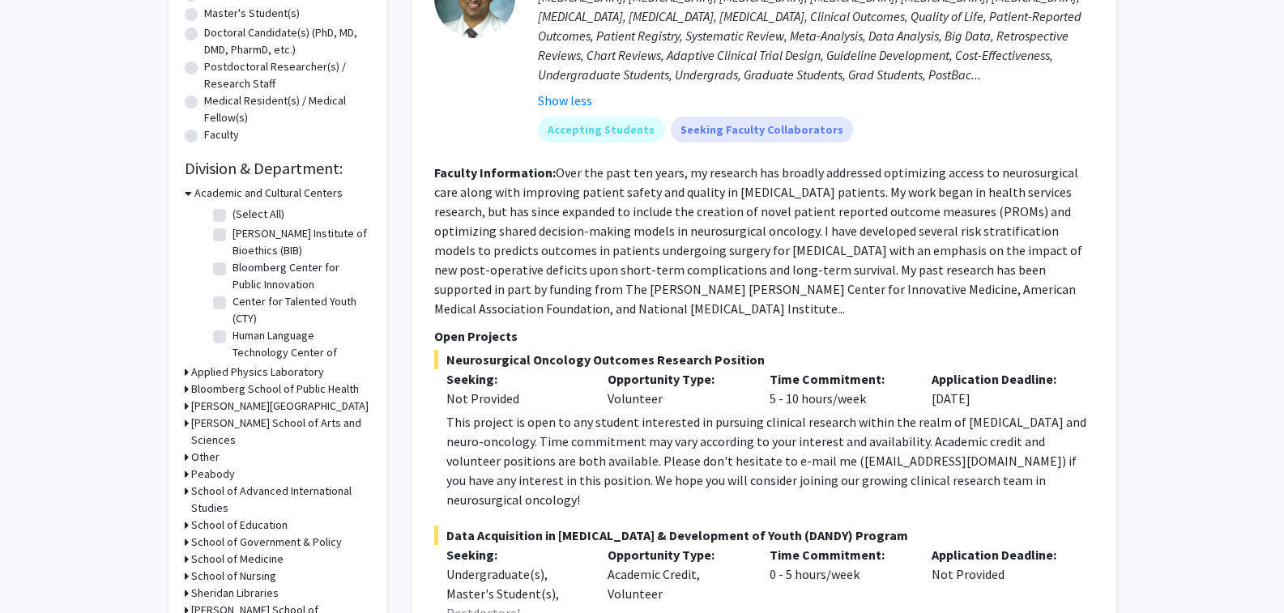
scroll to position [484, 0]
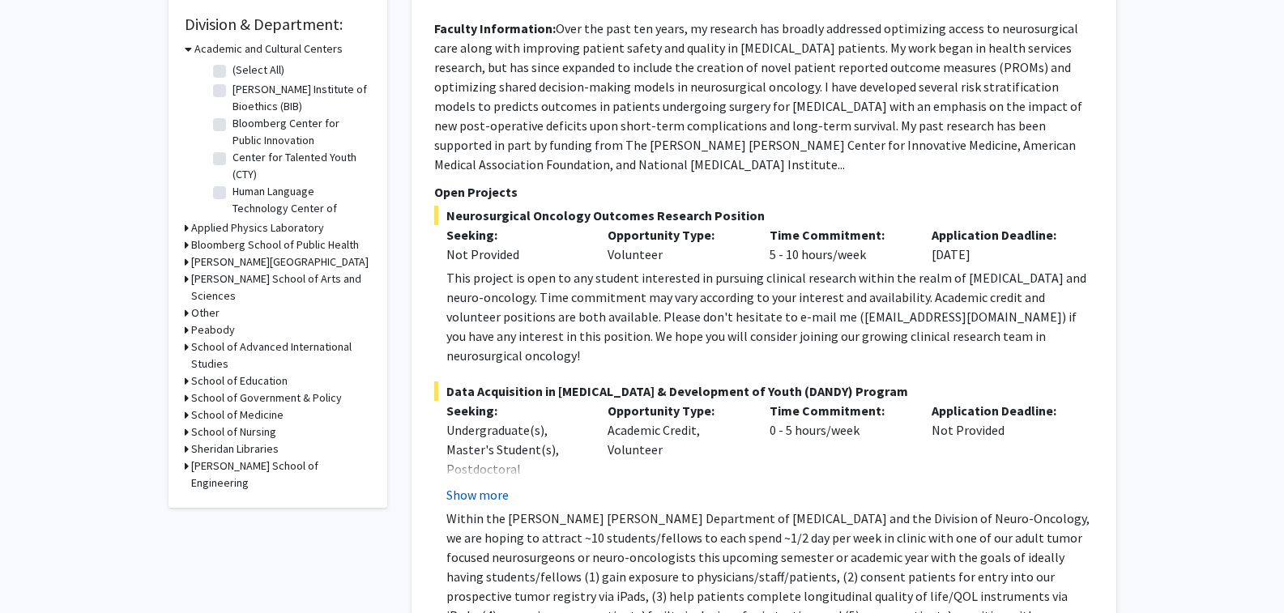
click at [488, 485] on button "Show more" at bounding box center [477, 494] width 62 height 19
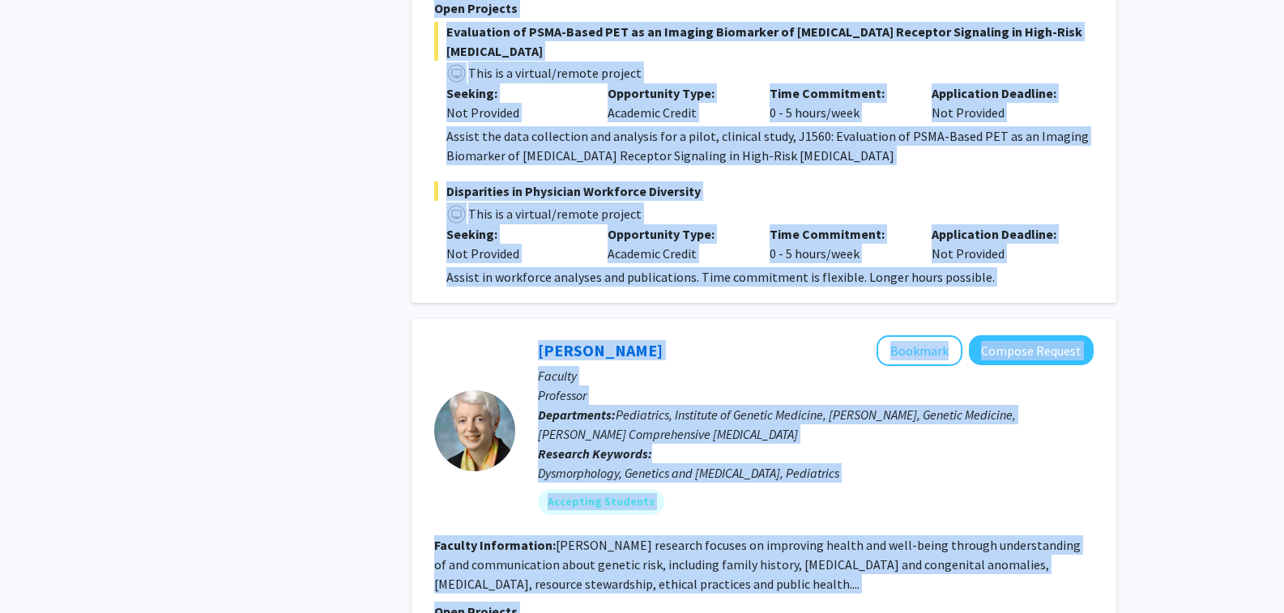
scroll to position [10437, 0]
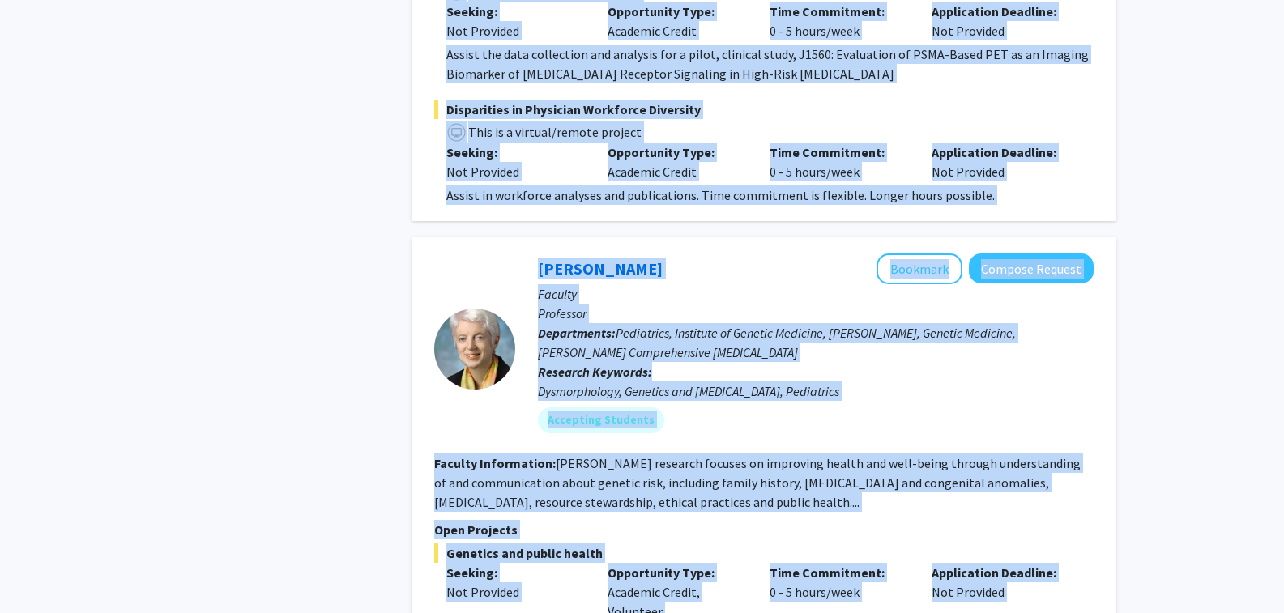
drag, startPoint x: 584, startPoint y: 284, endPoint x: 920, endPoint y: 425, distance: 364.4
drag, startPoint x: 920, startPoint y: 425, endPoint x: 828, endPoint y: 313, distance: 145.6
copy div "[PERSON_NAME] Bookmark Compose Request Faculty Assistant Professor Departments:…"
click at [1003, 563] on p "Application Deadline:" at bounding box center [1000, 572] width 138 height 19
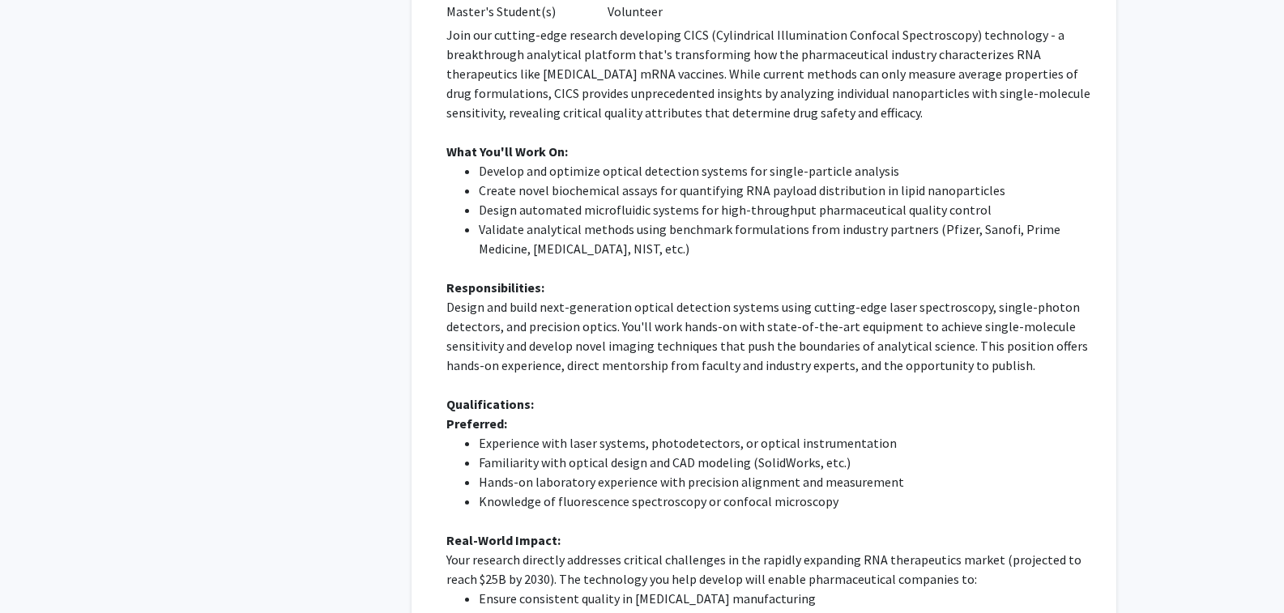
scroll to position [5173, 0]
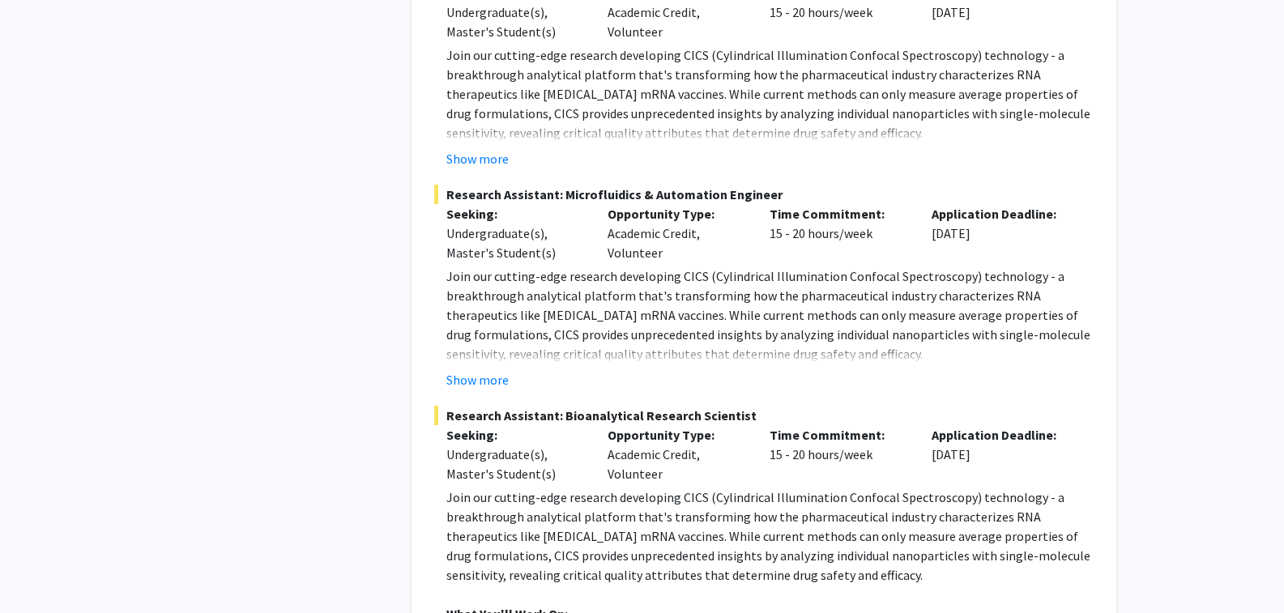
scroll to position [5092, 0]
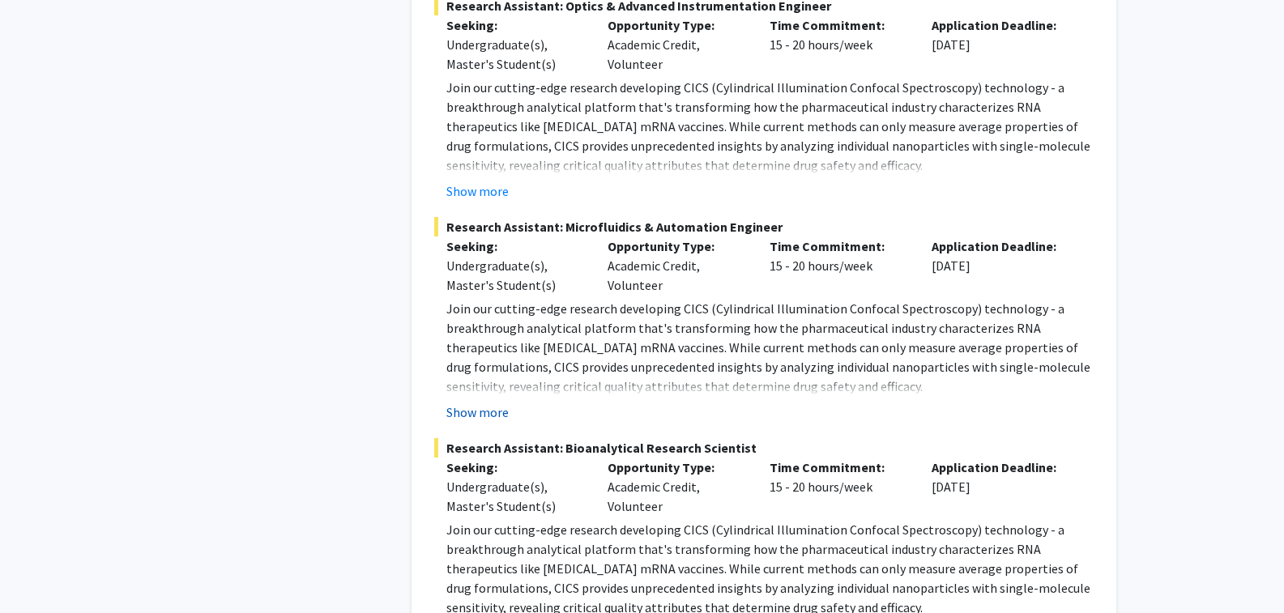
click at [462, 402] on button "Show more" at bounding box center [477, 411] width 62 height 19
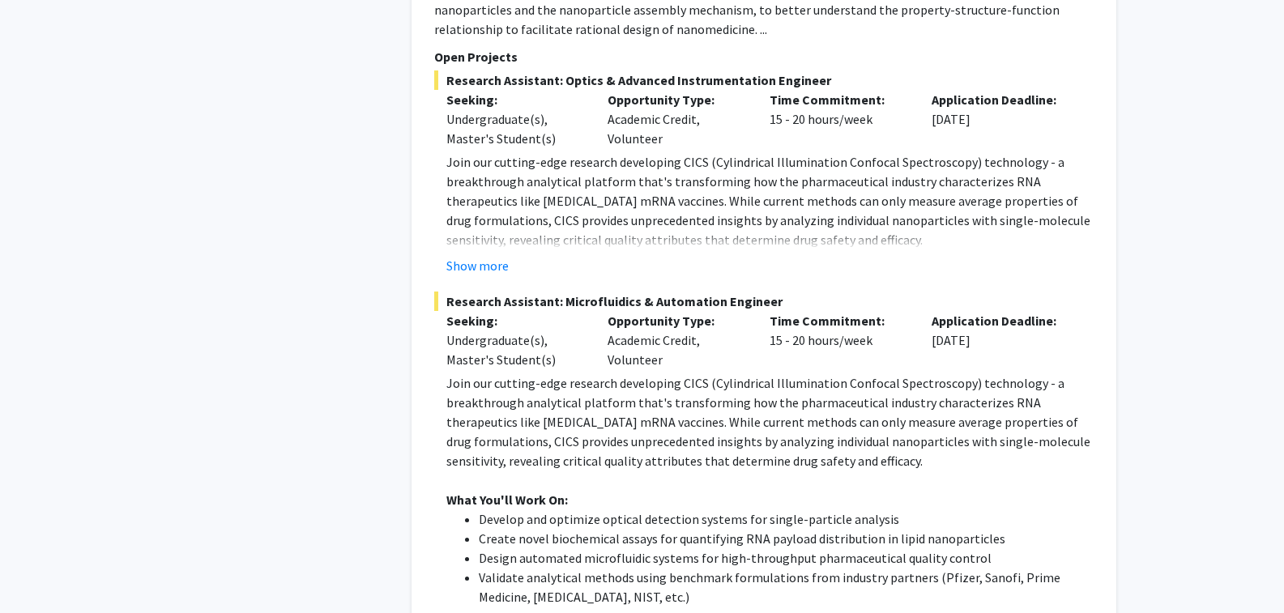
scroll to position [4930, 0]
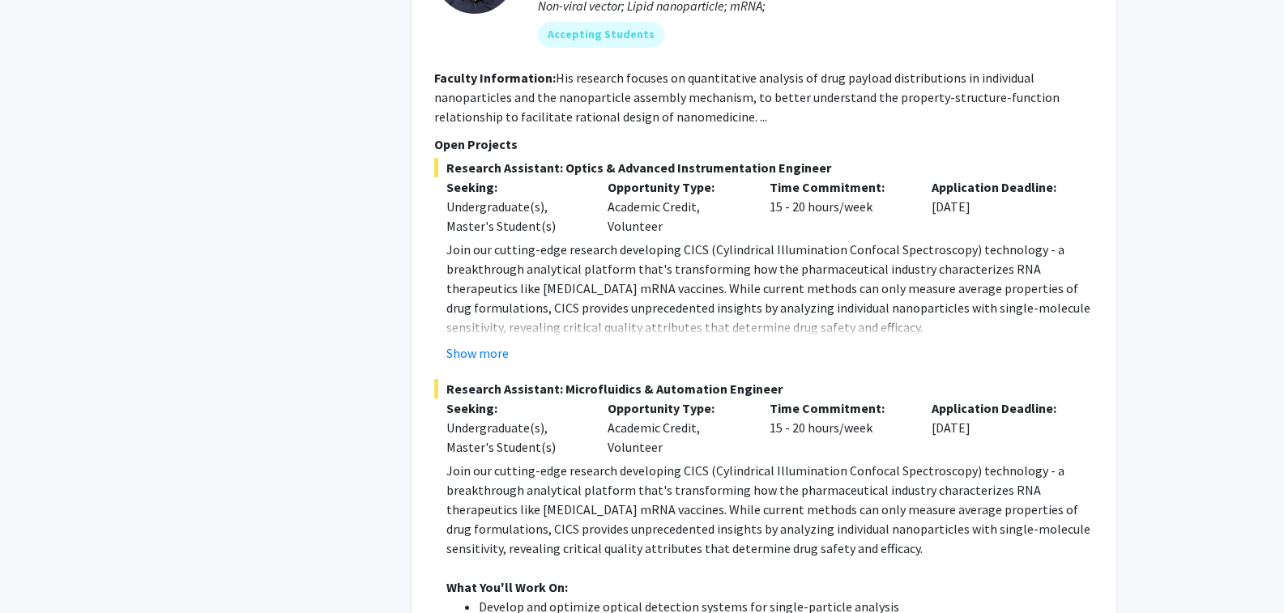
click at [499, 343] on button "Show more" at bounding box center [477, 352] width 62 height 19
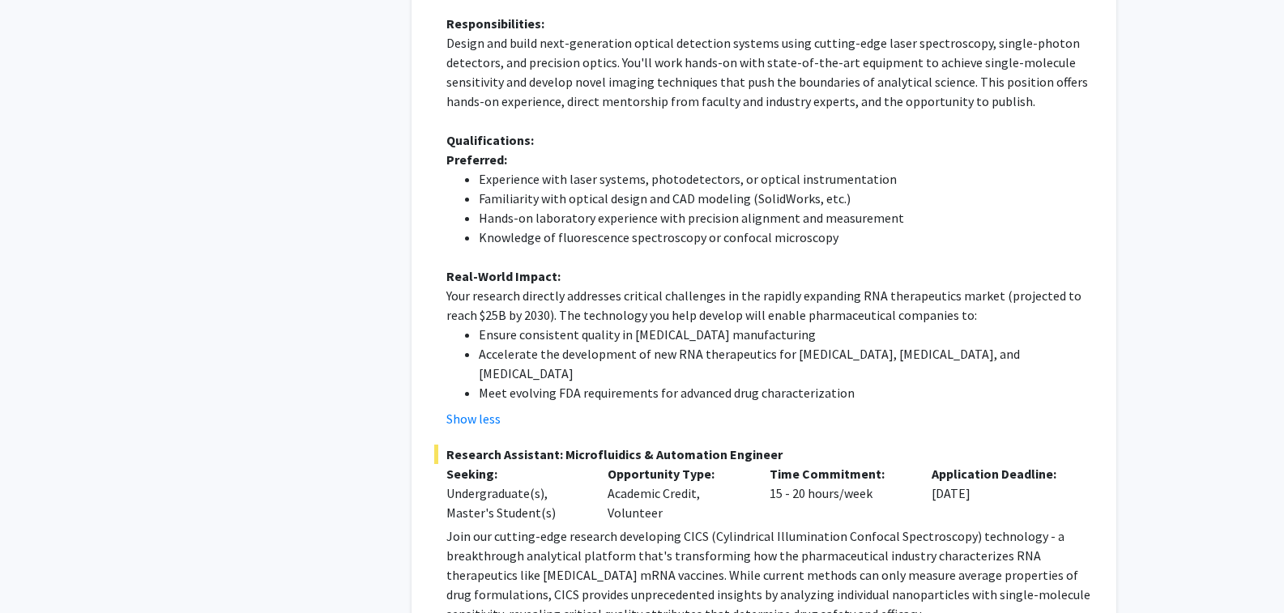
scroll to position [5416, 0]
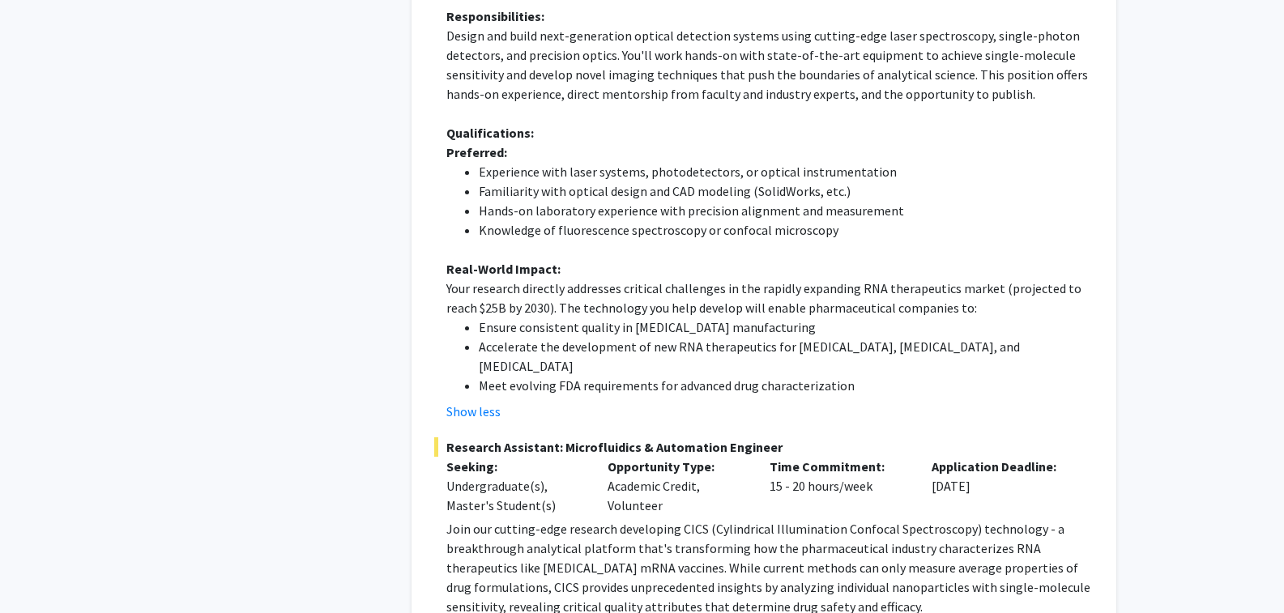
drag, startPoint x: 400, startPoint y: 380, endPoint x: 385, endPoint y: 426, distance: 48.4
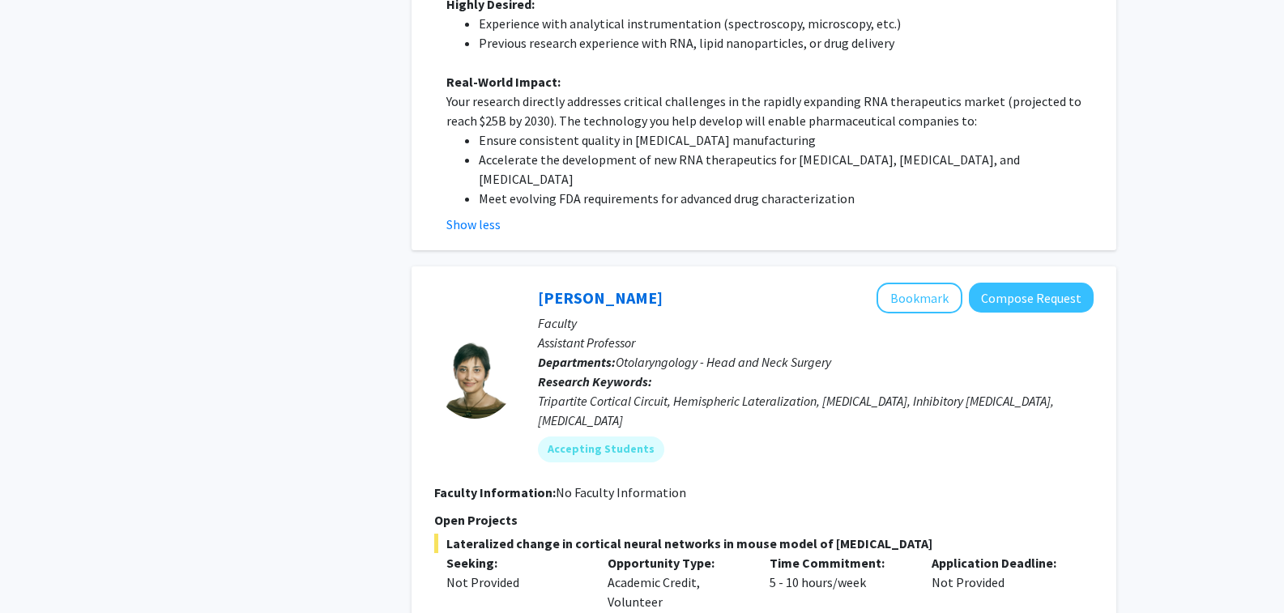
scroll to position [7279, 0]
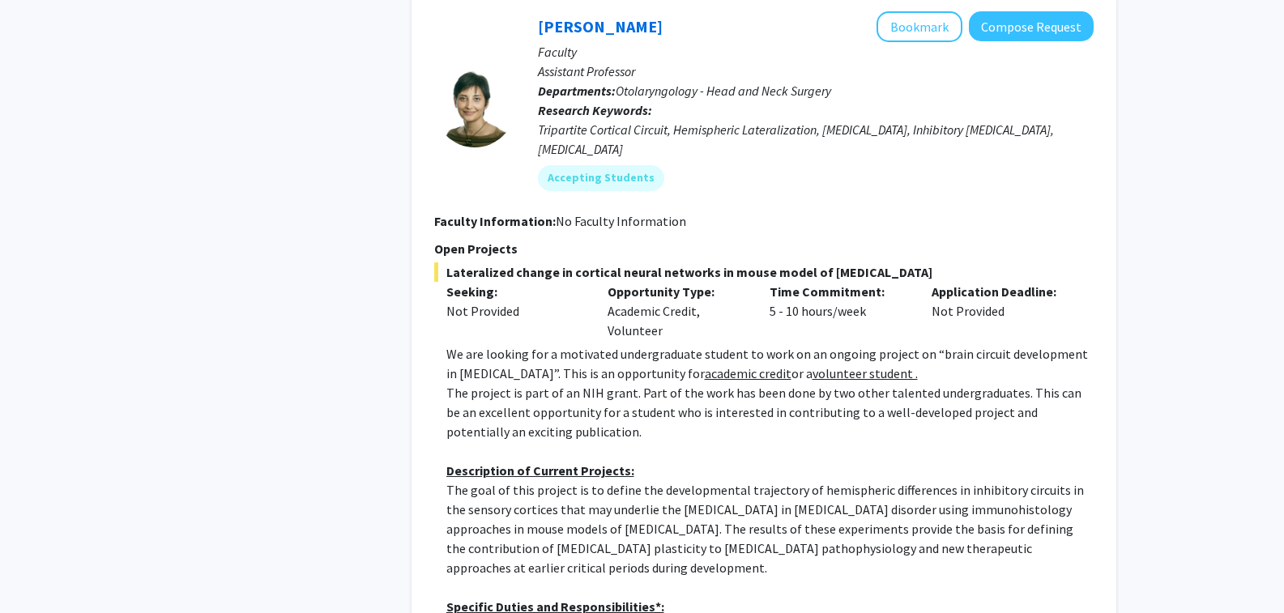
scroll to position [7602, 0]
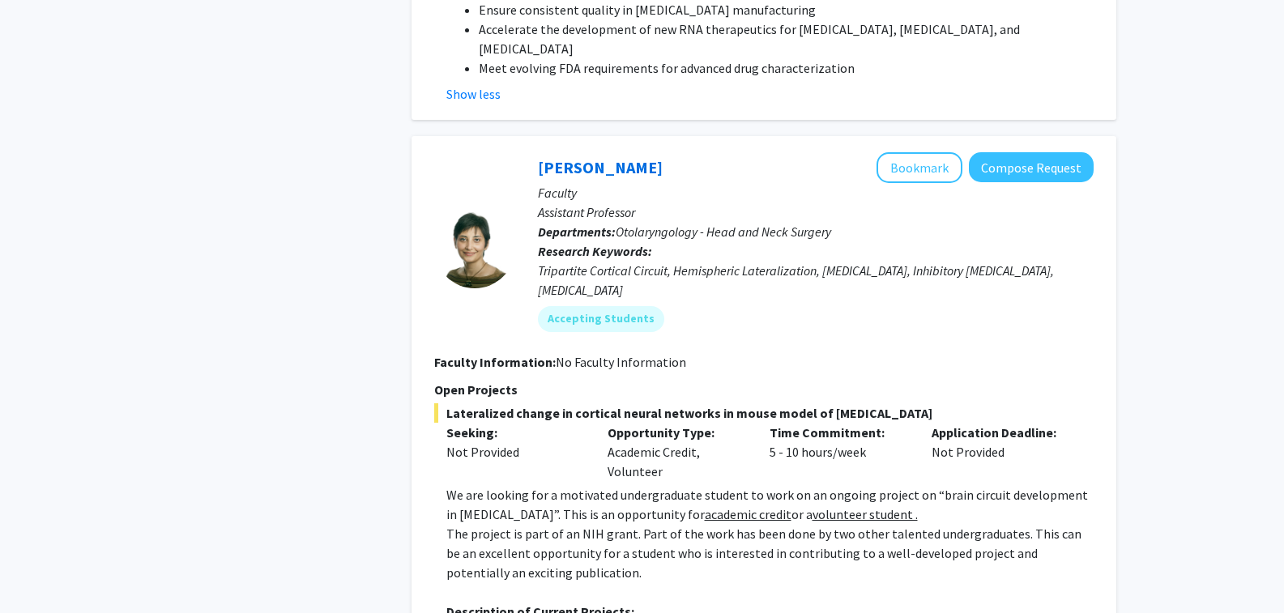
scroll to position [7360, 0]
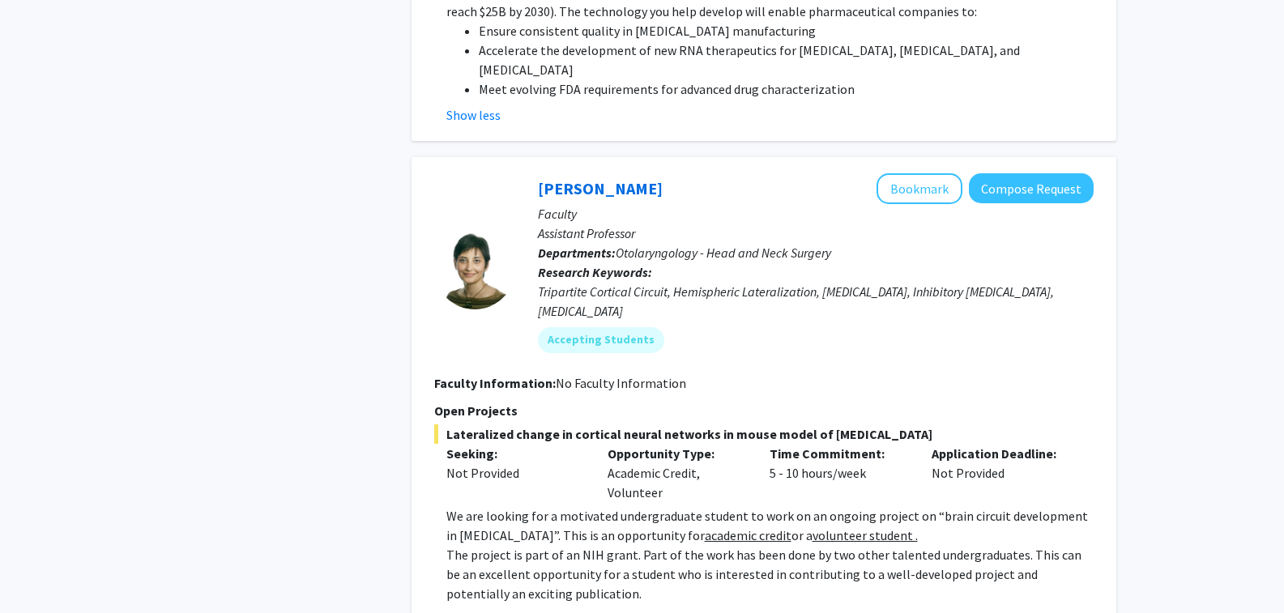
drag, startPoint x: 321, startPoint y: 463, endPoint x: 321, endPoint y: 452, distance: 11.3
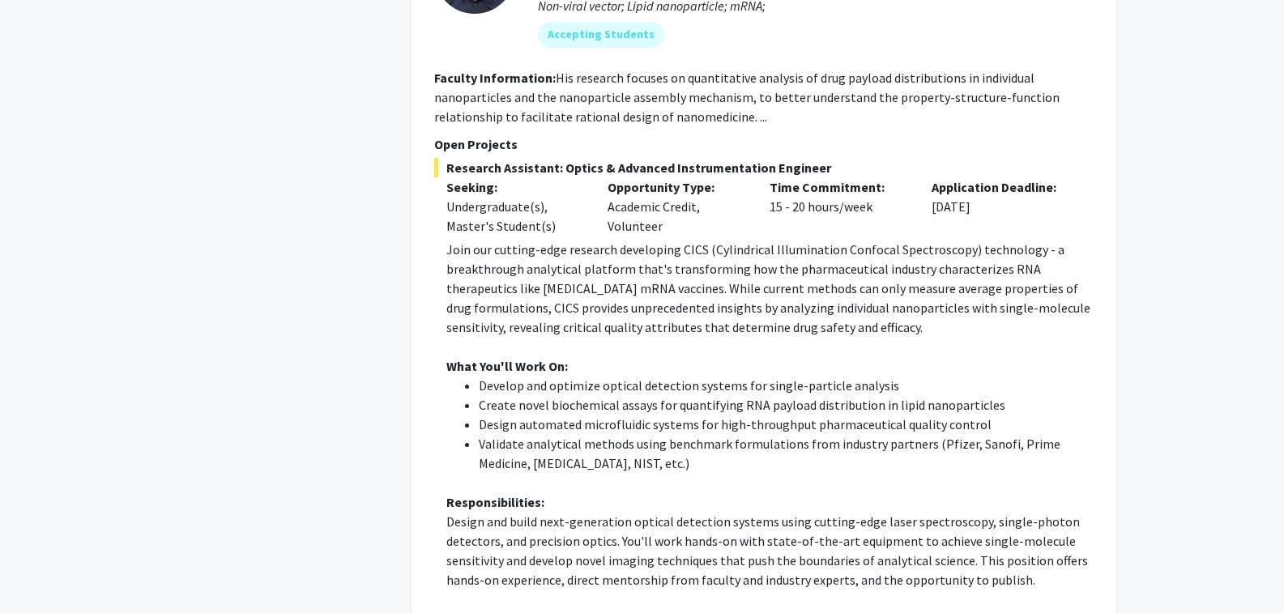
scroll to position [4525, 0]
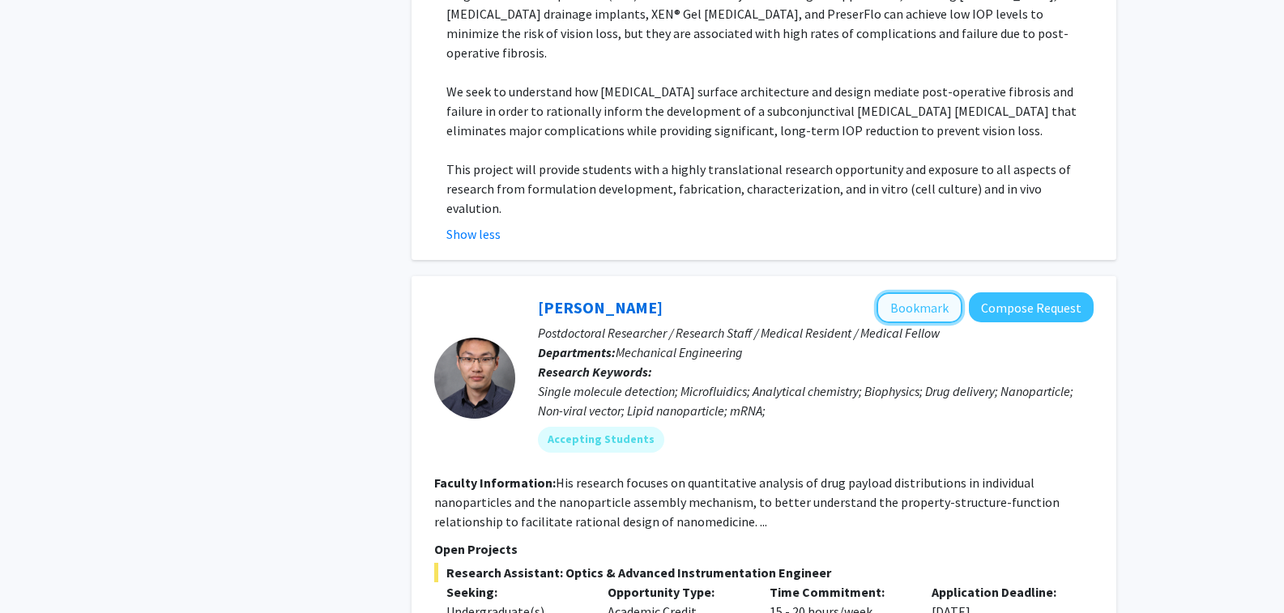
click at [894, 292] on button "Bookmark" at bounding box center [919, 307] width 86 height 31
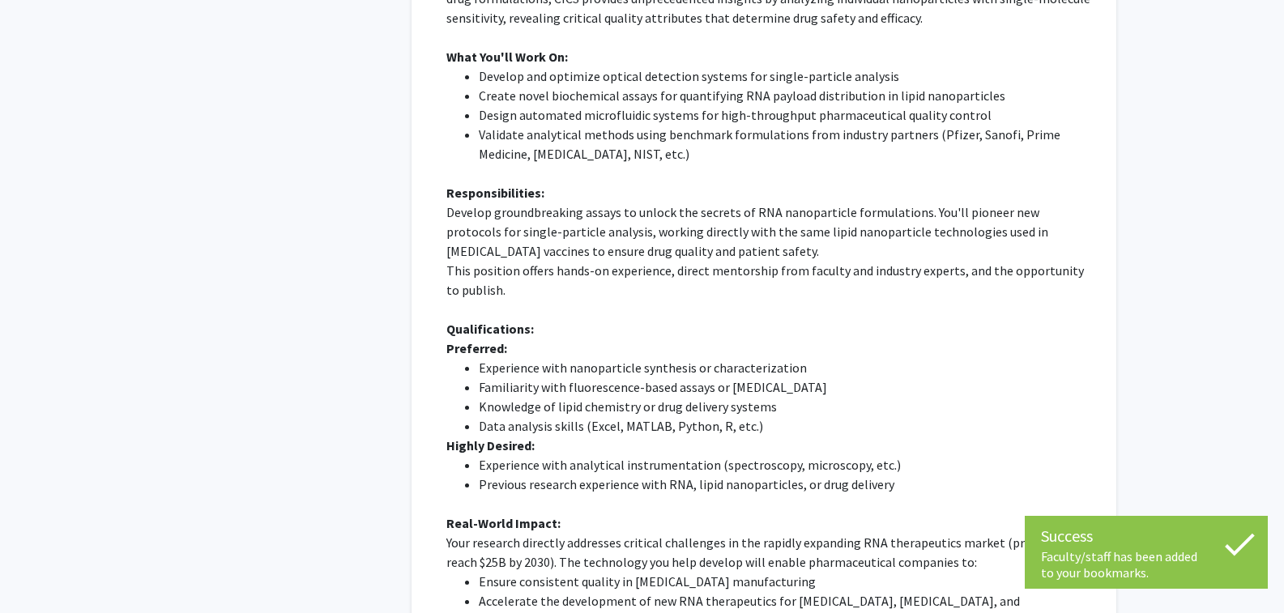
scroll to position [6874, 0]
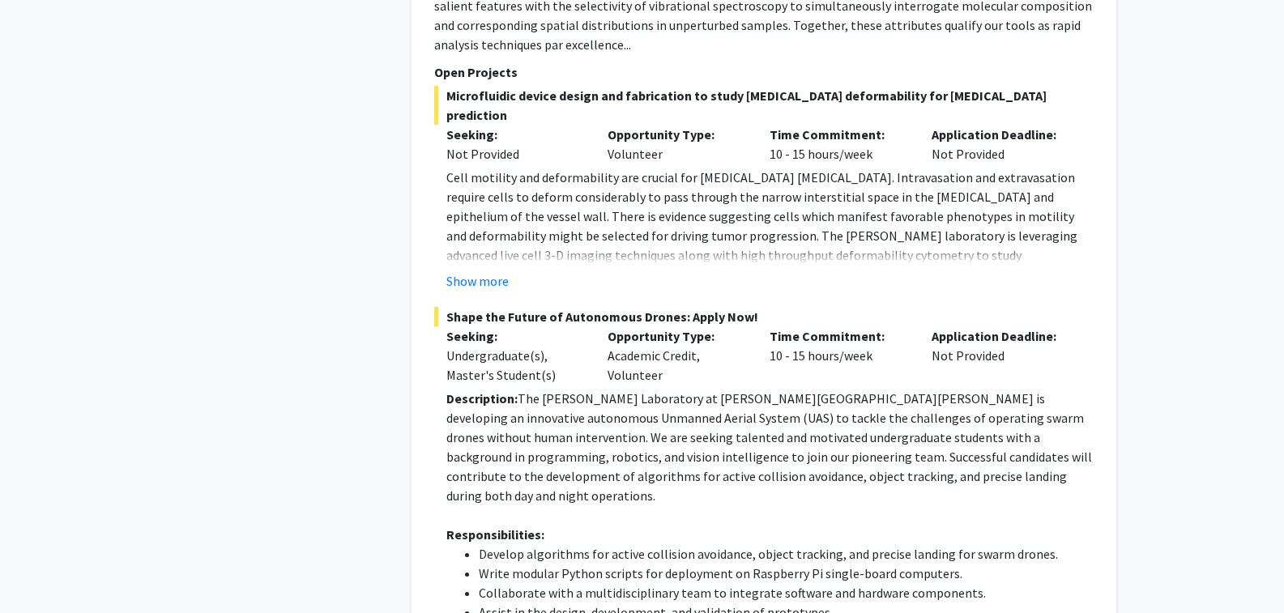
scroll to position [8898, 0]
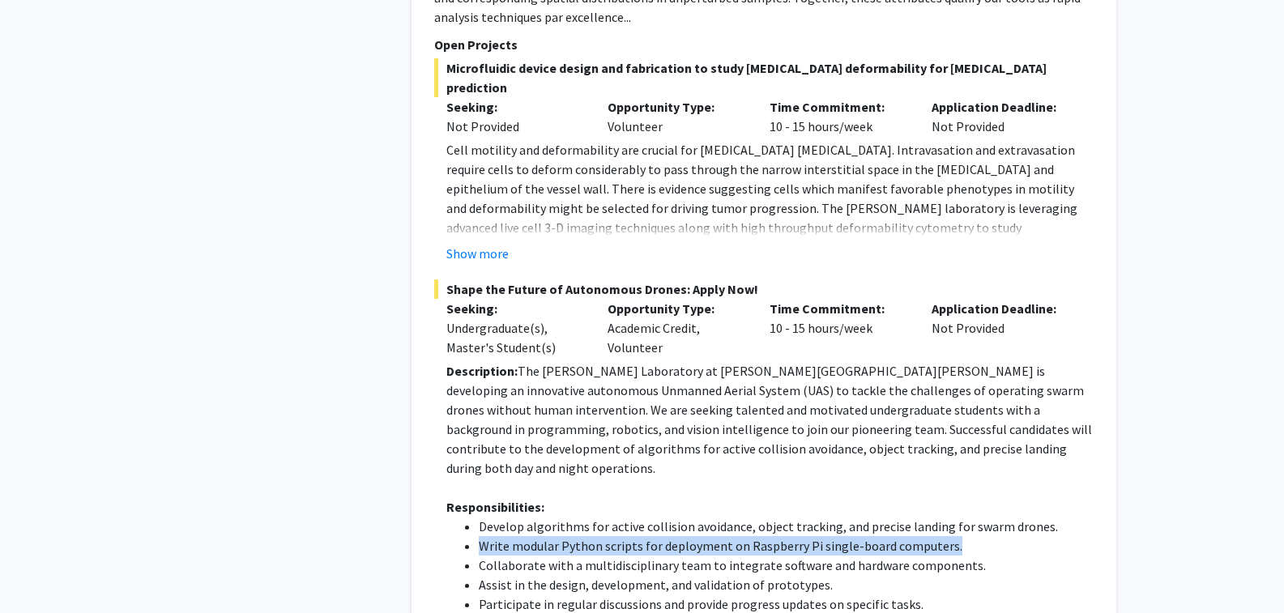
drag, startPoint x: 957, startPoint y: 258, endPoint x: 425, endPoint y: 249, distance: 532.1
click at [425, 249] on div "[PERSON_NAME] Bookmark Compose Request Faculty Associate Professor Departments:…" at bounding box center [763, 311] width 705 height 1351
copy li "Write modular Python scripts for deployment on Raspberry Pi single-board comput…"
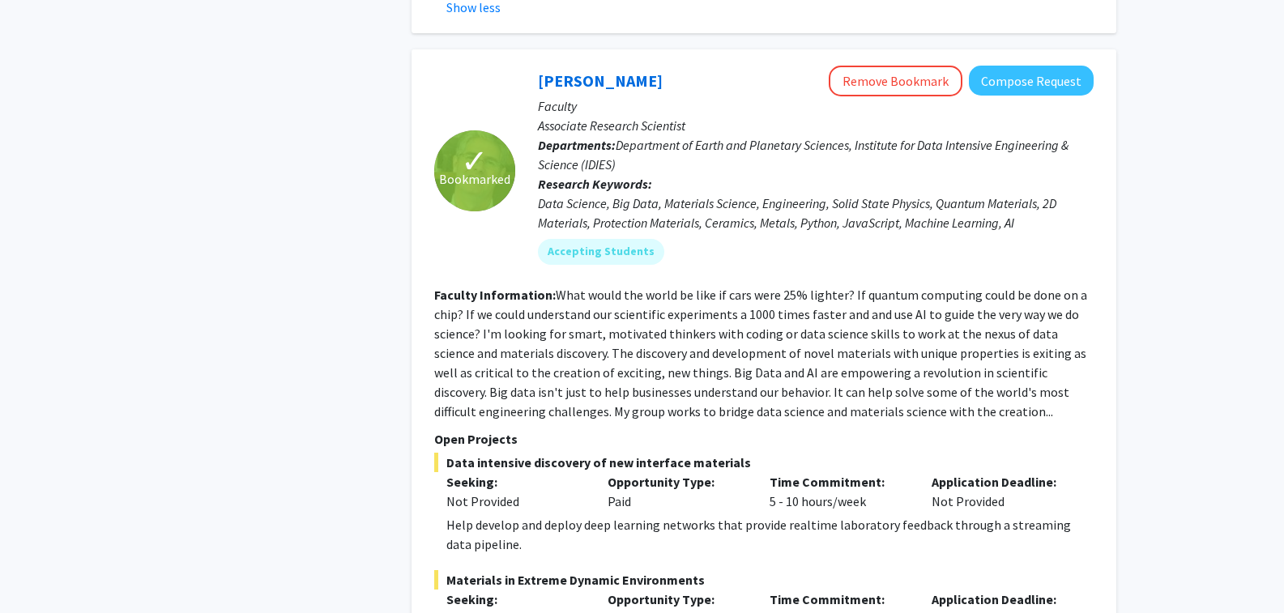
scroll to position [9951, 0]
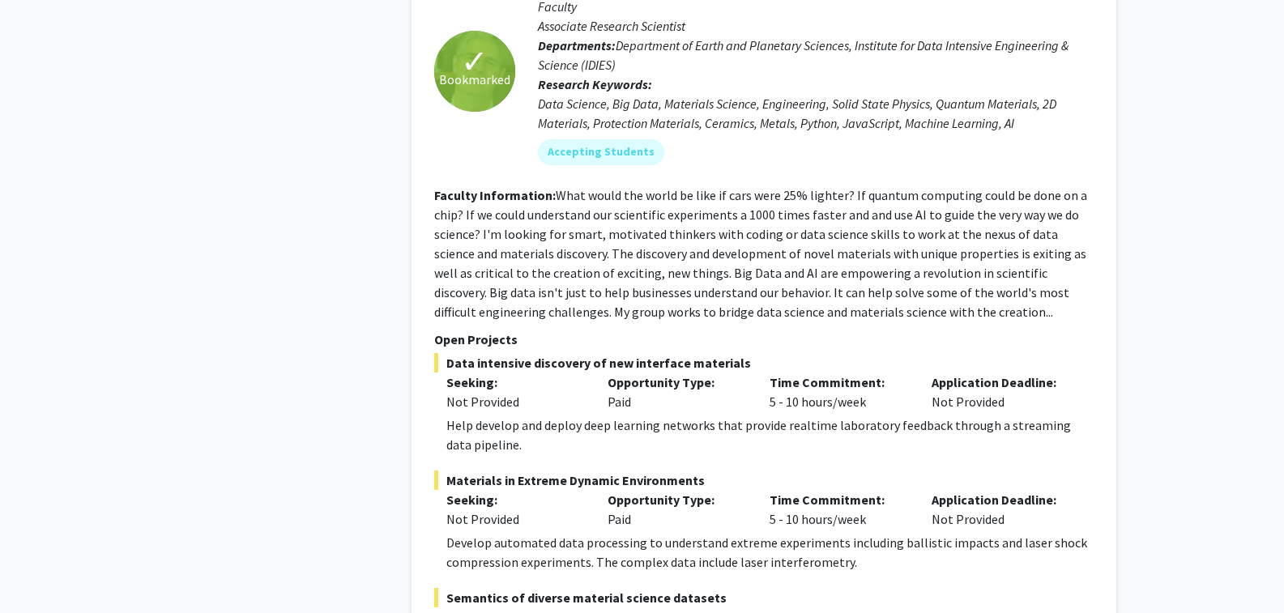
drag, startPoint x: 1034, startPoint y: 224, endPoint x: 1108, endPoint y: 138, distance: 112.5
drag, startPoint x: 1108, startPoint y: 138, endPoint x: 99, endPoint y: 119, distance: 1009.2
drag, startPoint x: 97, startPoint y: 110, endPoint x: 73, endPoint y: 100, distance: 26.5
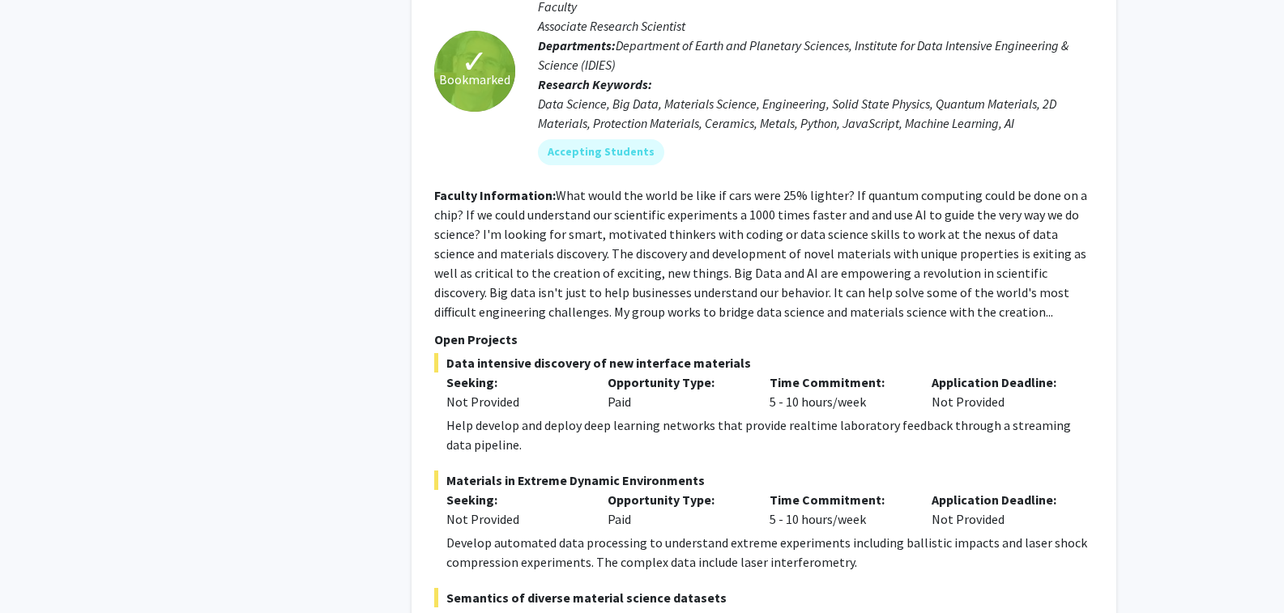
drag, startPoint x: 170, startPoint y: 82, endPoint x: 158, endPoint y: 84, distance: 12.4
drag, startPoint x: 158, startPoint y: 84, endPoint x: 123, endPoint y: 86, distance: 34.9
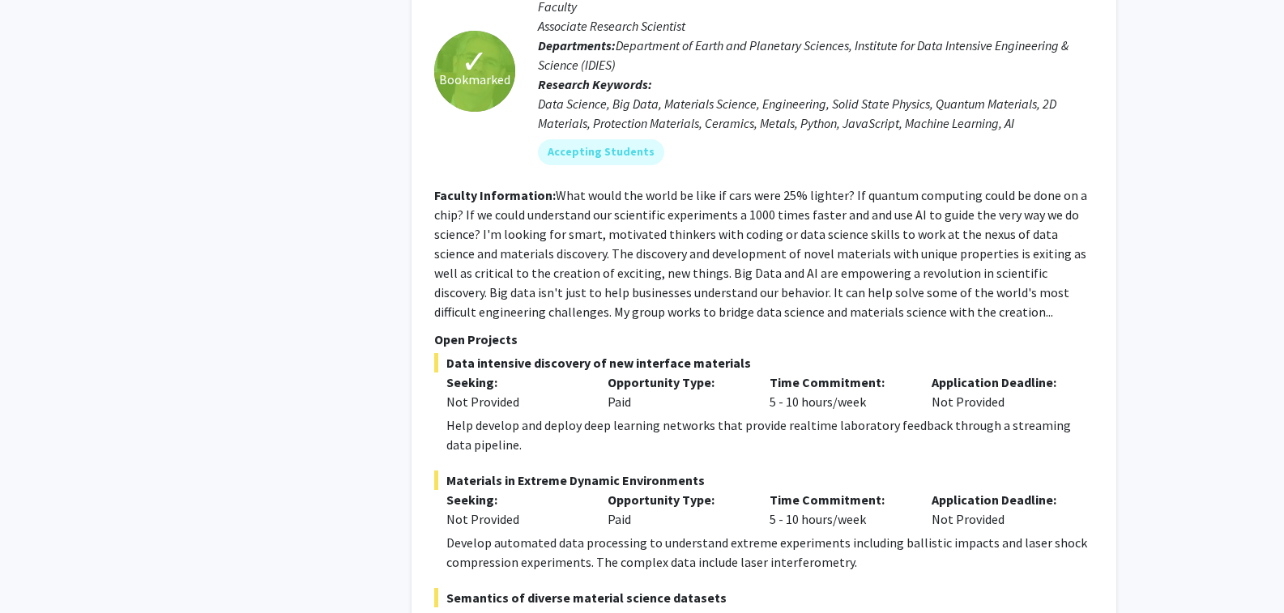
drag, startPoint x: 123, startPoint y: 86, endPoint x: 113, endPoint y: 87, distance: 9.8
drag, startPoint x: 113, startPoint y: 87, endPoint x: 62, endPoint y: 99, distance: 53.2
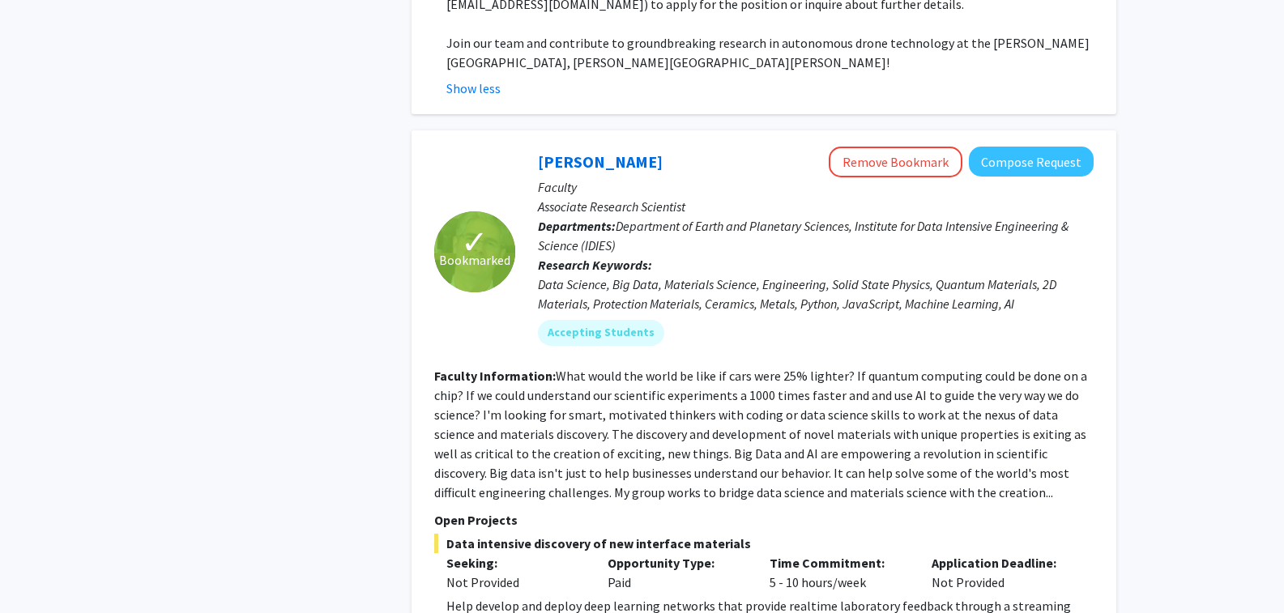
scroll to position [9708, 0]
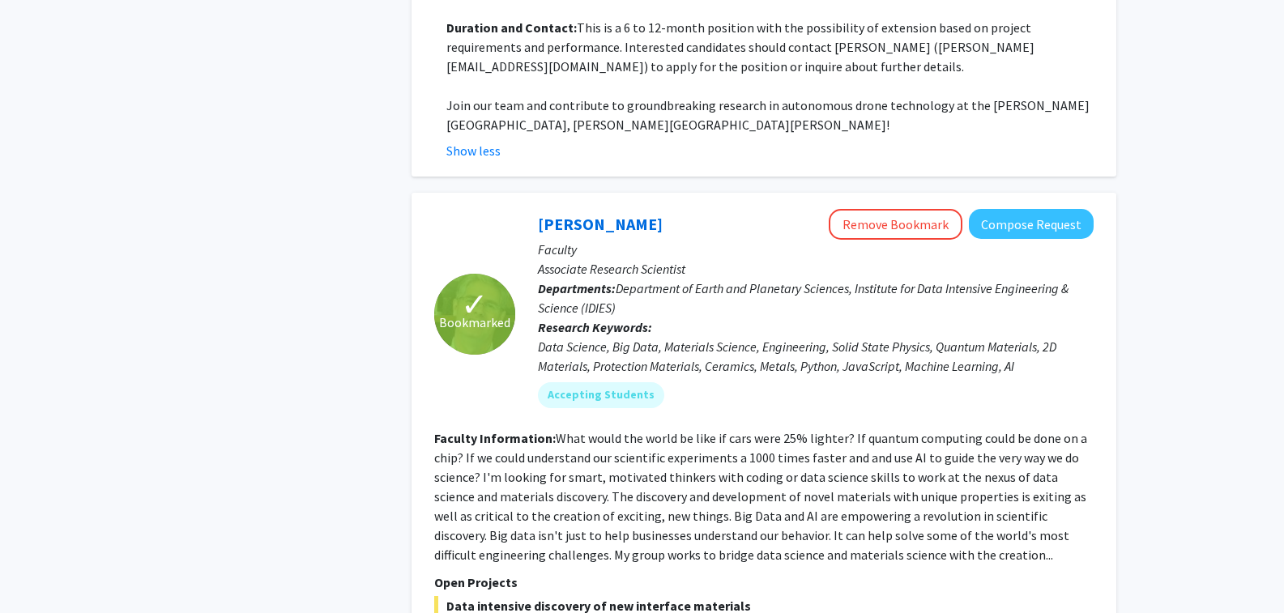
drag, startPoint x: 44, startPoint y: 125, endPoint x: 272, endPoint y: 92, distance: 230.7
drag, startPoint x: 272, startPoint y: 92, endPoint x: 249, endPoint y: 97, distance: 24.0
drag, startPoint x: 249, startPoint y: 97, endPoint x: 186, endPoint y: 97, distance: 62.4
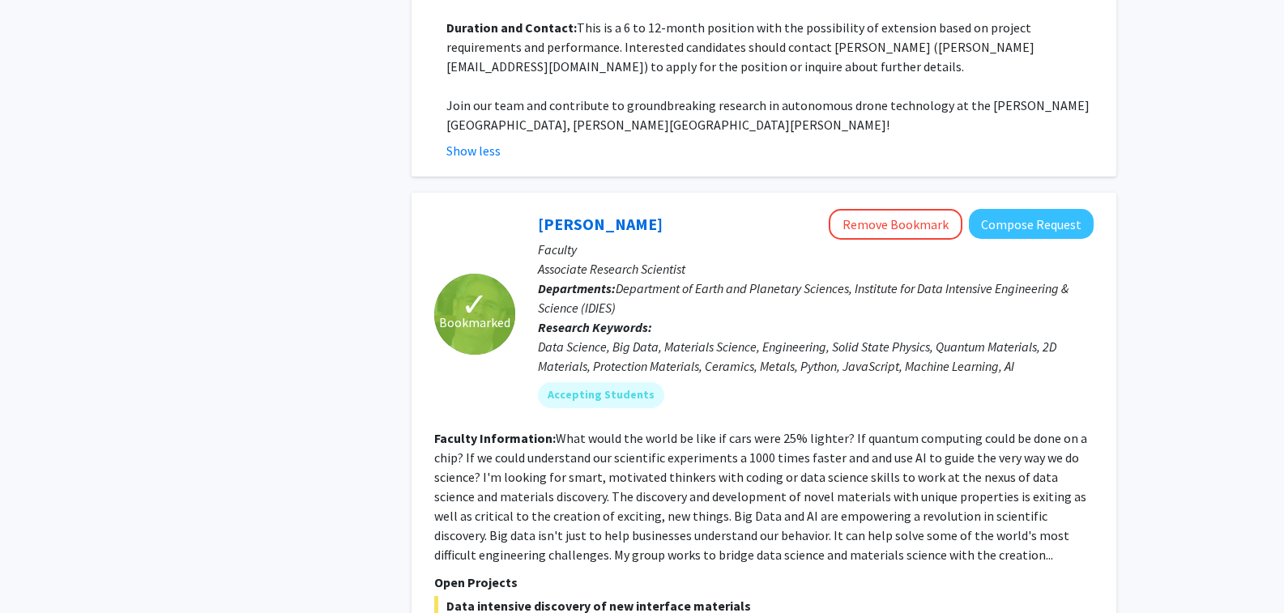
drag, startPoint x: 181, startPoint y: 99, endPoint x: 167, endPoint y: 100, distance: 13.9
drag, startPoint x: 167, startPoint y: 100, endPoint x: 107, endPoint y: 100, distance: 59.9
drag, startPoint x: 89, startPoint y: 100, endPoint x: 0, endPoint y: 138, distance: 96.9
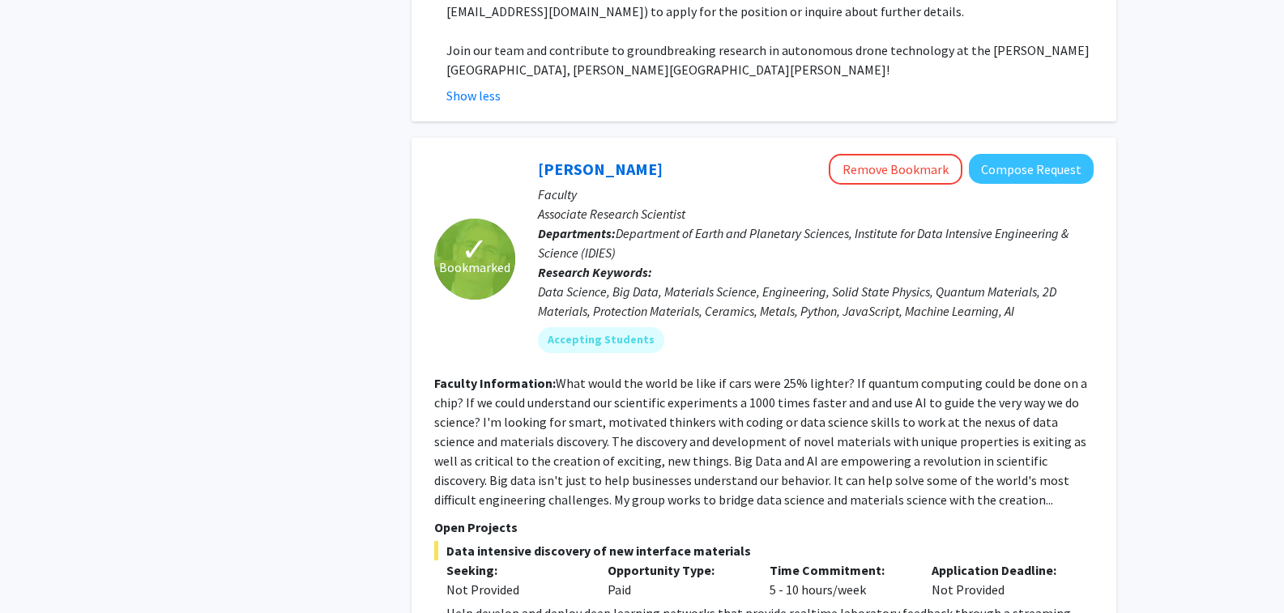
scroll to position [9789, 0]
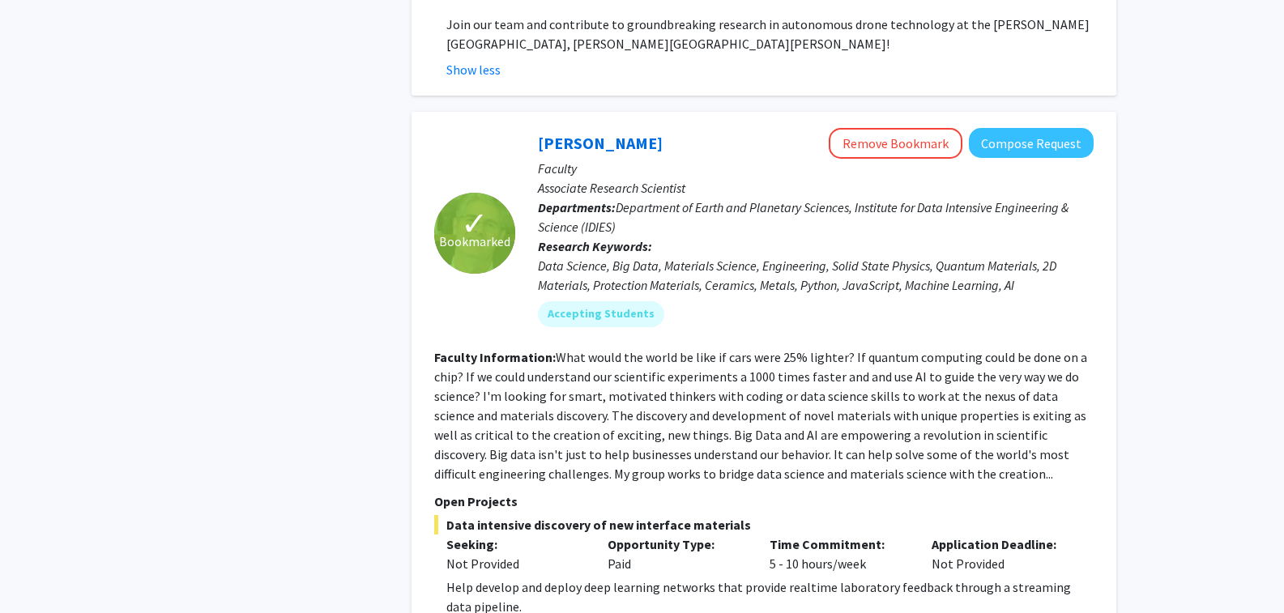
drag, startPoint x: 398, startPoint y: 488, endPoint x: 411, endPoint y: 527, distance: 41.0
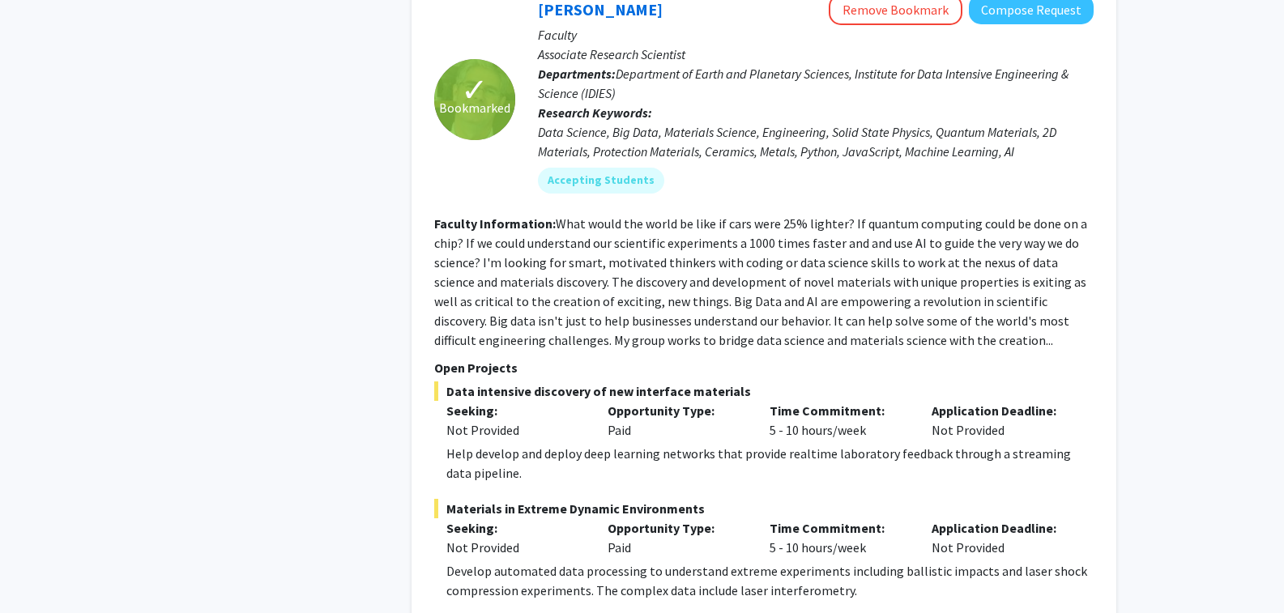
scroll to position [9951, 0]
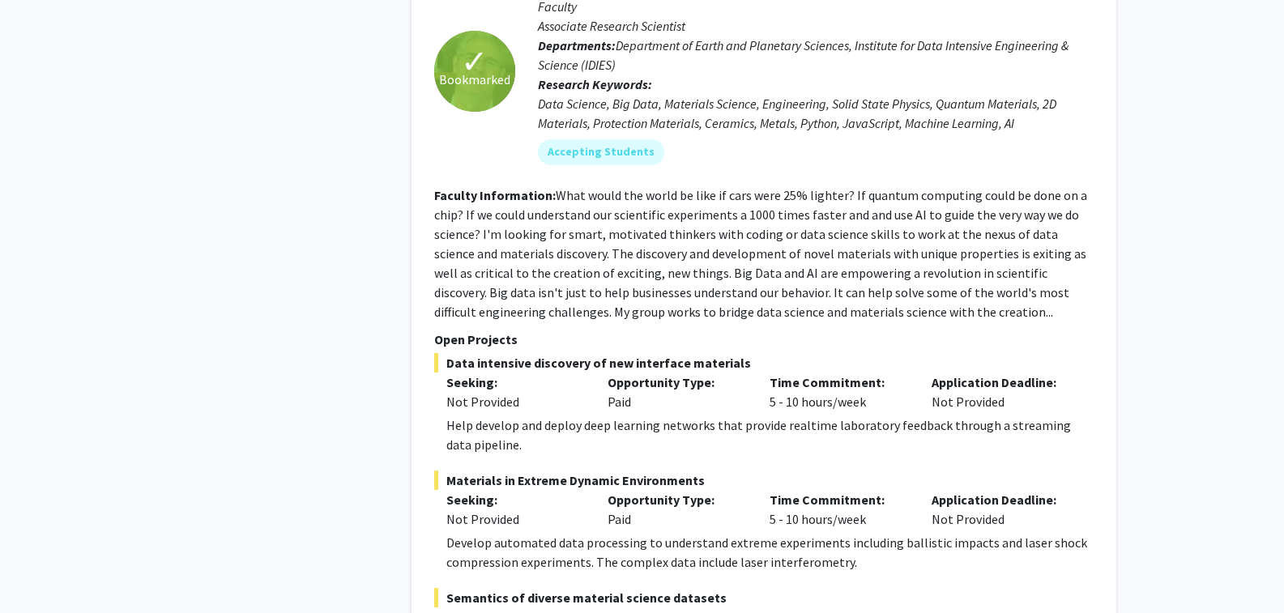
drag, startPoint x: 411, startPoint y: 527, endPoint x: 143, endPoint y: 307, distance: 346.3
drag, startPoint x: 143, startPoint y: 307, endPoint x: 423, endPoint y: 516, distance: 348.9
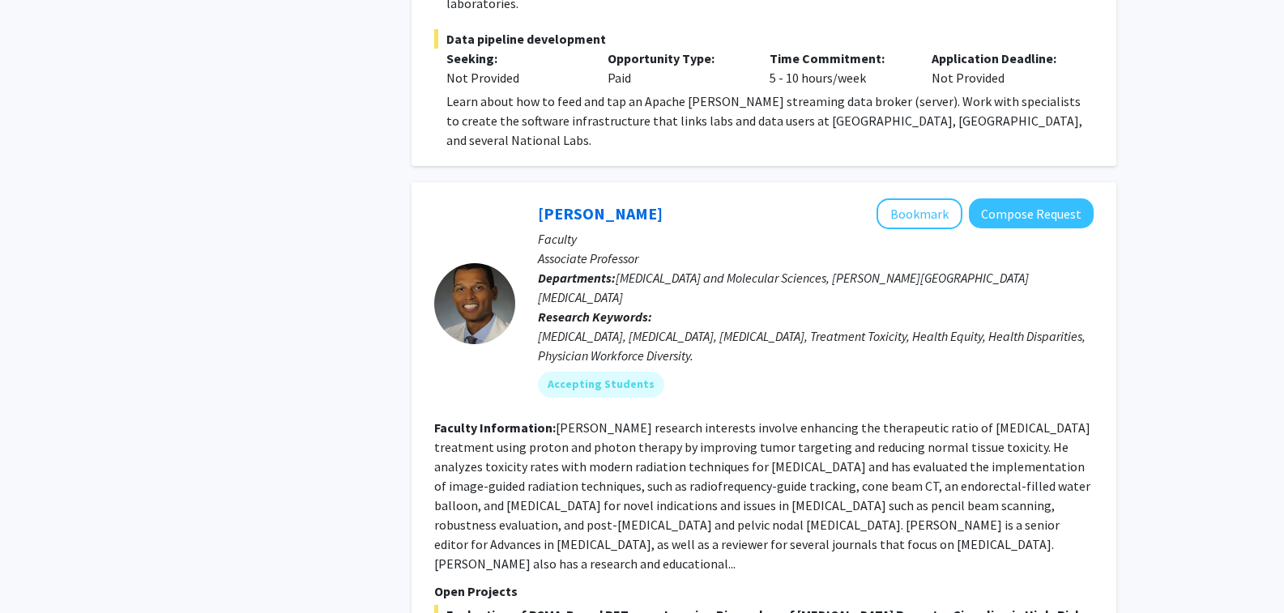
scroll to position [10680, 0]
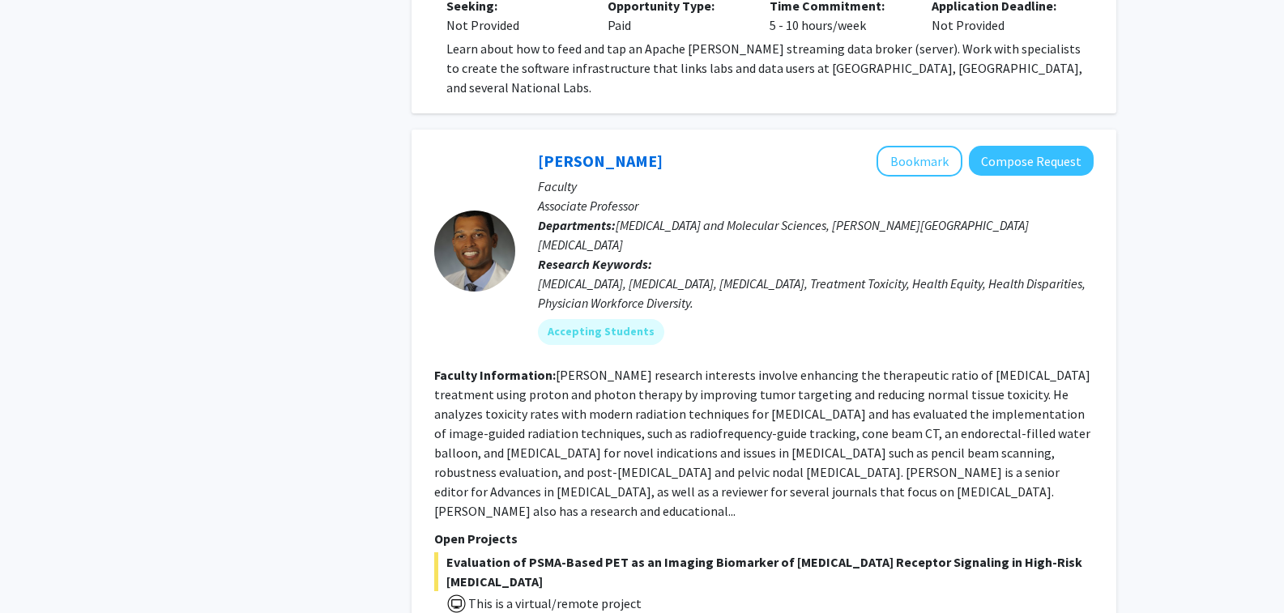
click at [1005, 367] on fg-read-more "[PERSON_NAME] research interests involve enhancing the therapeutic ratio of [ME…" at bounding box center [762, 443] width 656 height 152
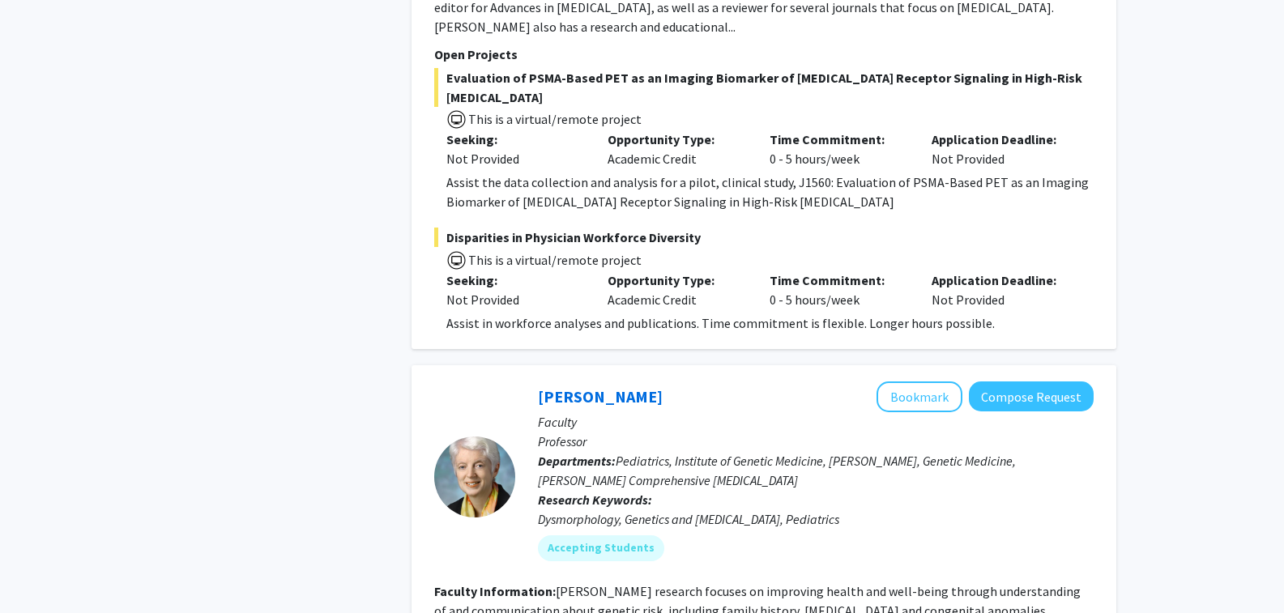
scroll to position [11166, 0]
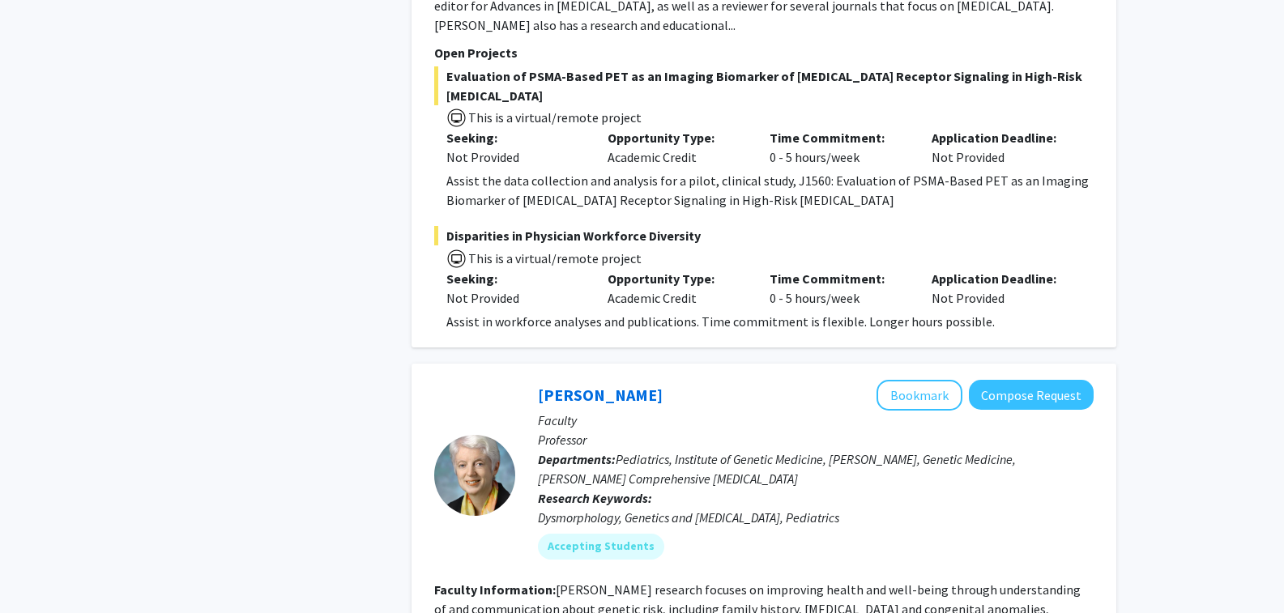
drag, startPoint x: 1020, startPoint y: 147, endPoint x: 1024, endPoint y: 185, distance: 37.6
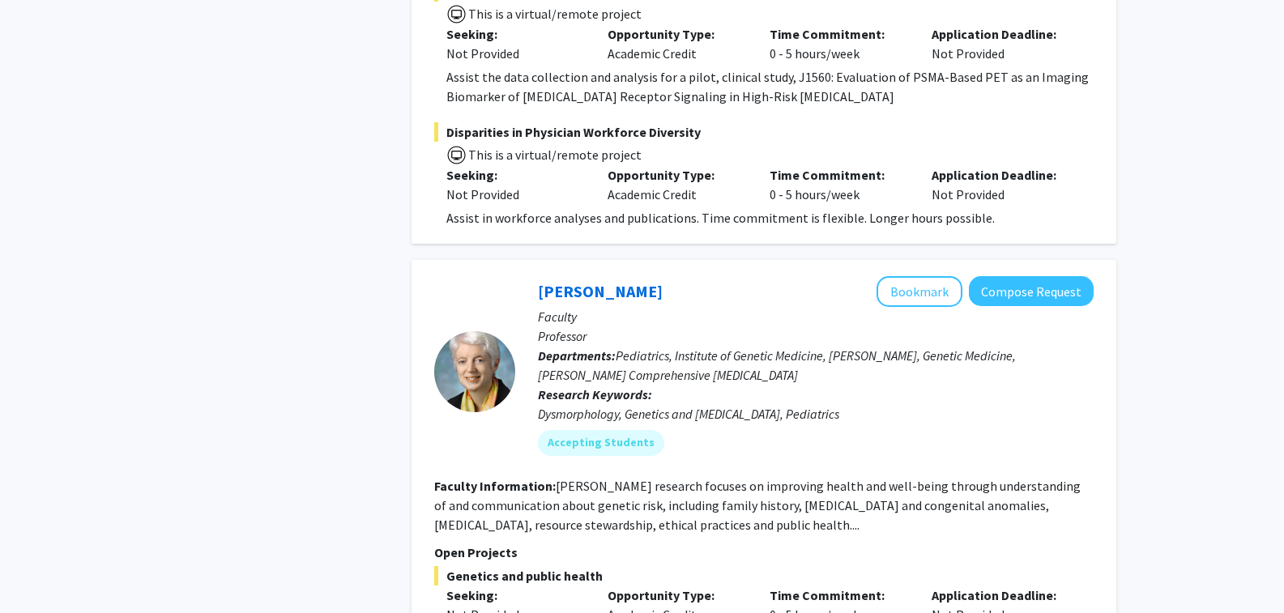
scroll to position [11273, 0]
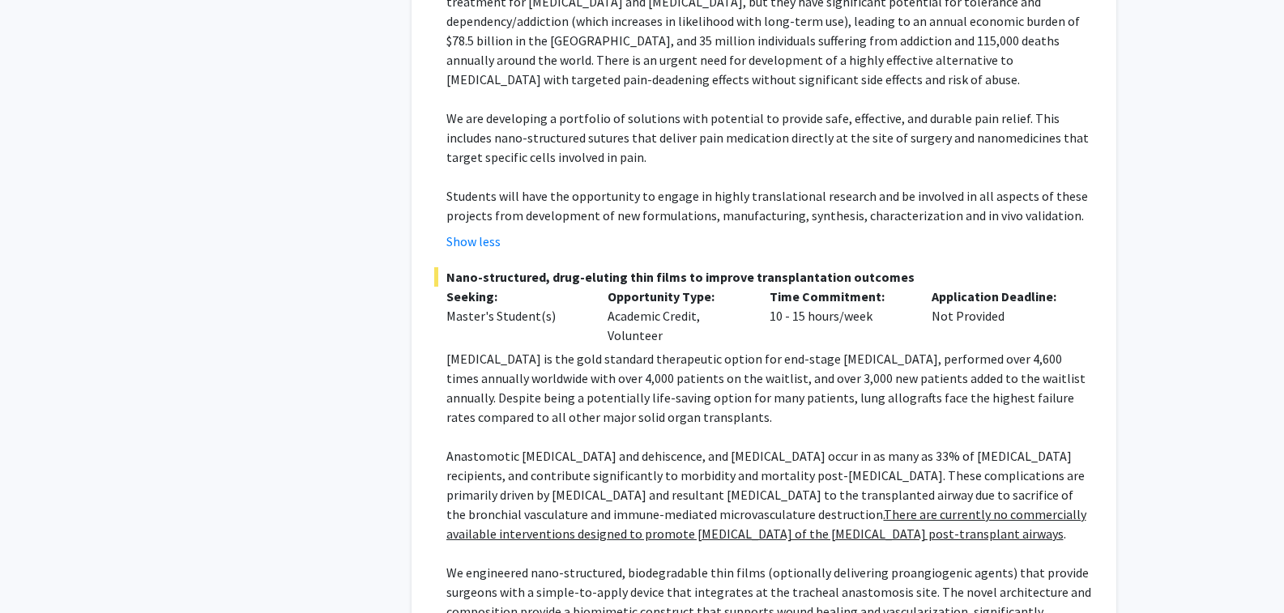
scroll to position [3579, 0]
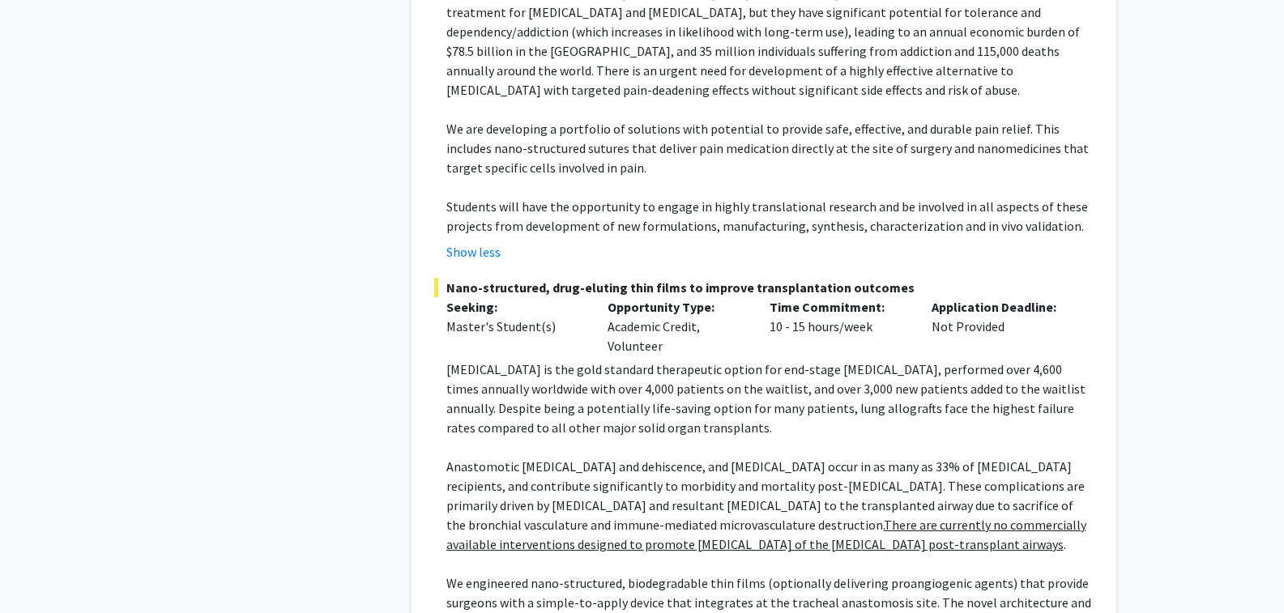
drag, startPoint x: 733, startPoint y: 536, endPoint x: 759, endPoint y: 530, distance: 26.5
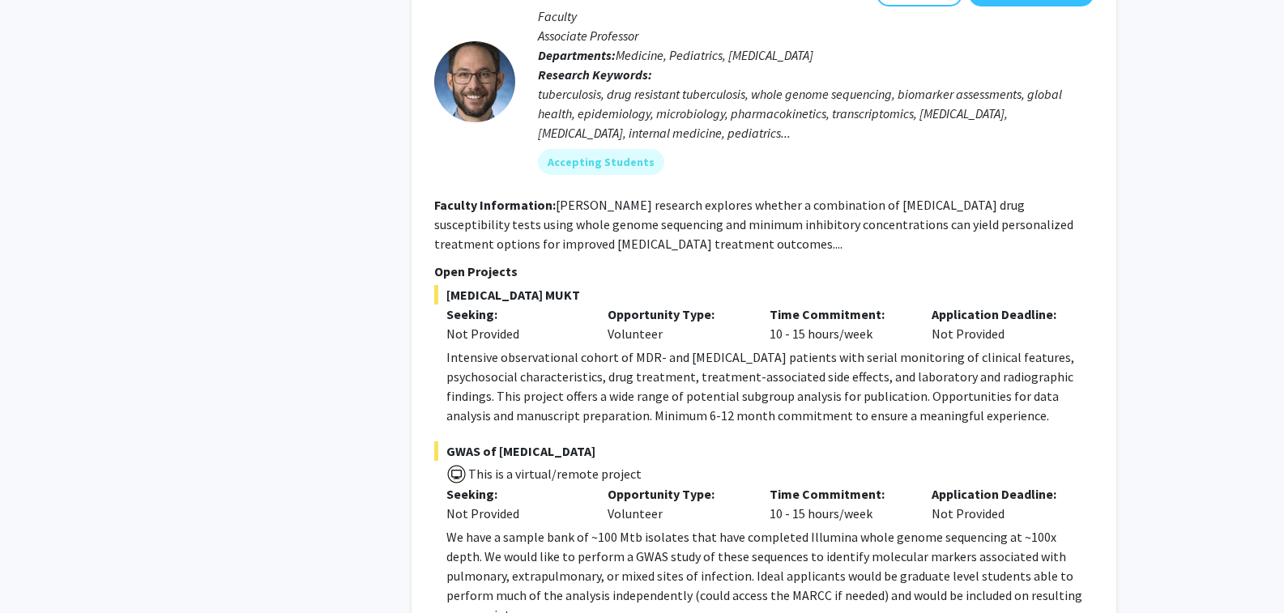
scroll to position [1555, 0]
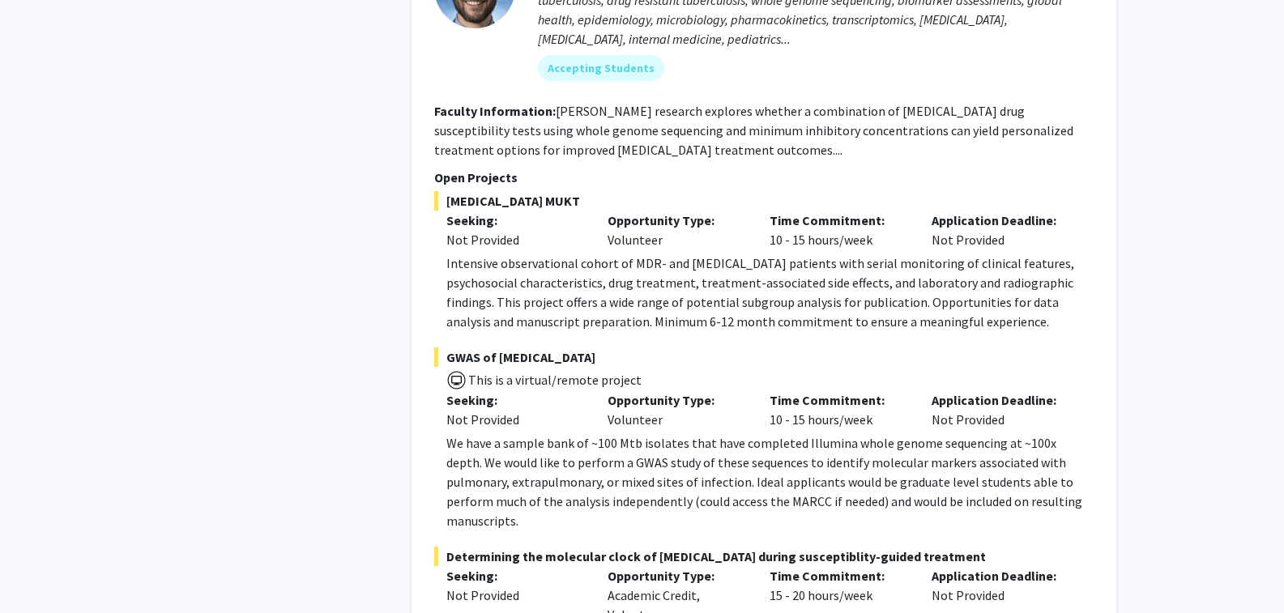
drag, startPoint x: 1088, startPoint y: 529, endPoint x: 1058, endPoint y: 557, distance: 41.8
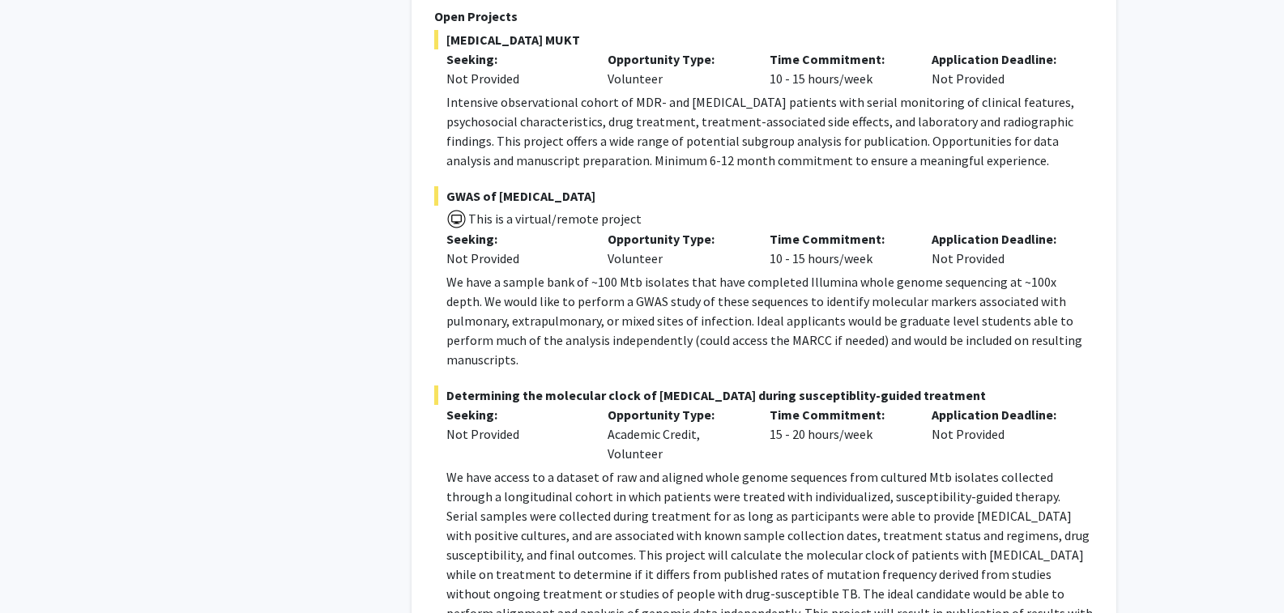
scroll to position [1717, 0]
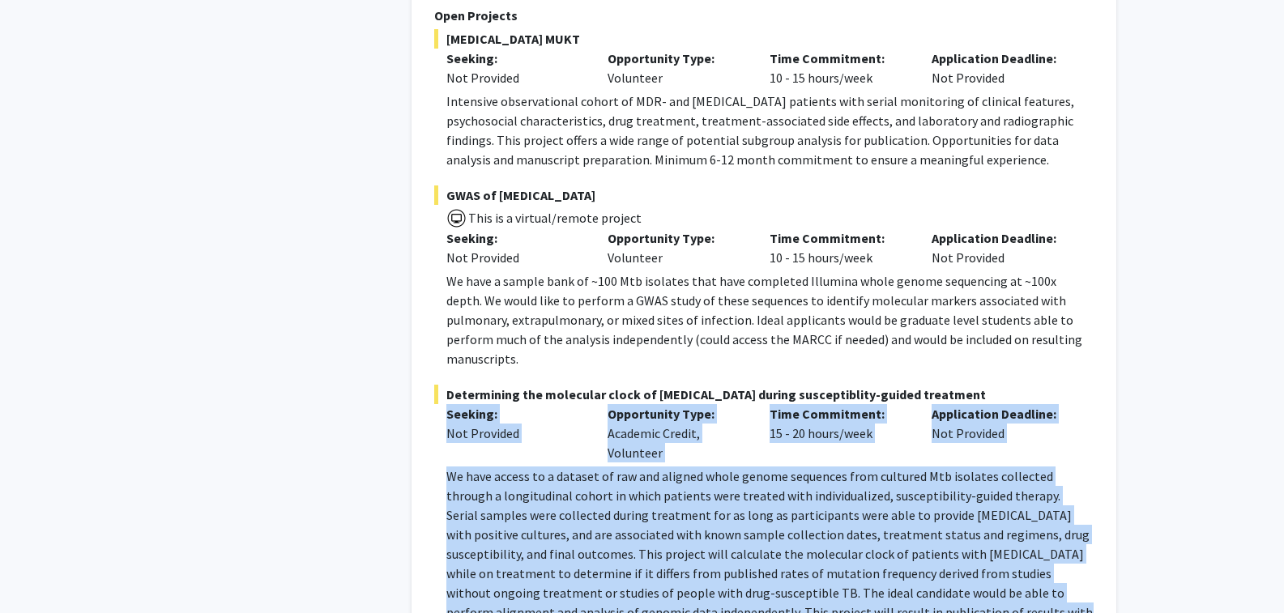
drag, startPoint x: 942, startPoint y: 537, endPoint x: 418, endPoint y: 293, distance: 577.9
click at [418, 293] on div "[PERSON_NAME] Bookmark Compose Request Faculty Associate Professor Departments:…" at bounding box center [763, 194] width 705 height 980
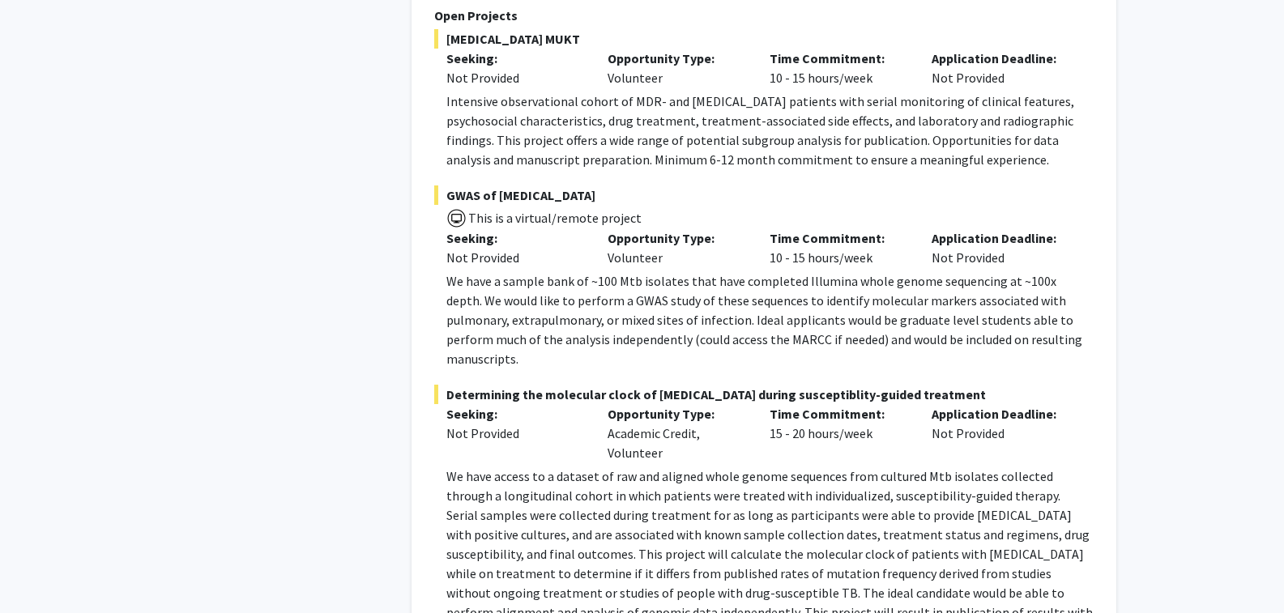
drag, startPoint x: 418, startPoint y: 293, endPoint x: 330, endPoint y: 348, distance: 103.4
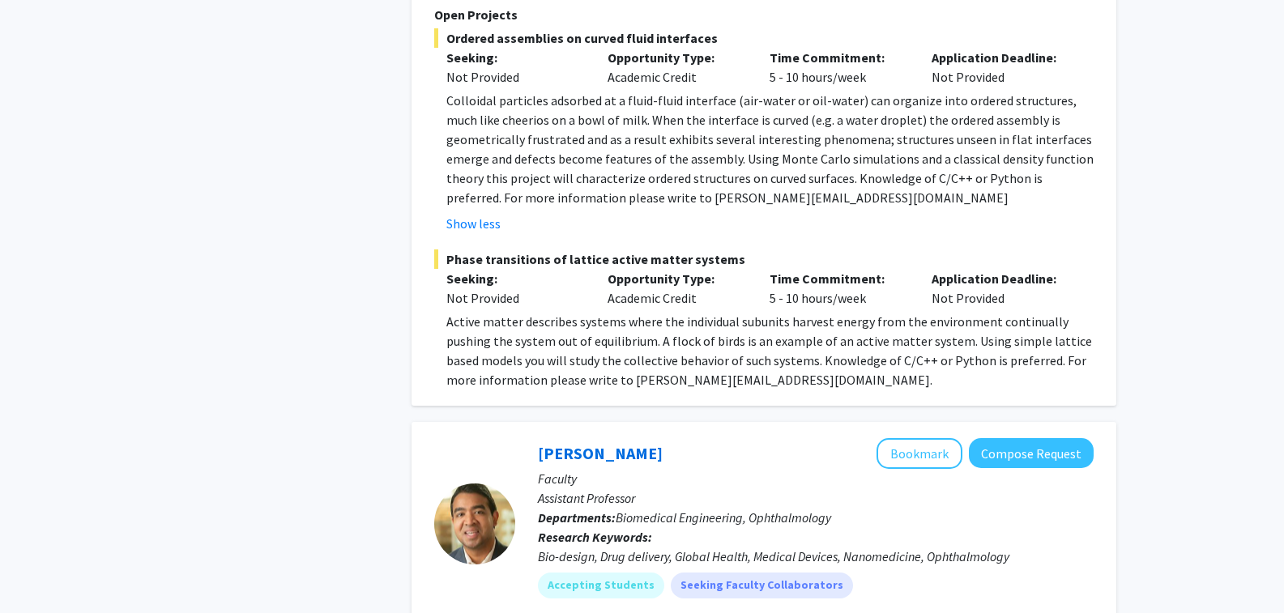
scroll to position [2689, 0]
